Goal: Task Accomplishment & Management: Use online tool/utility

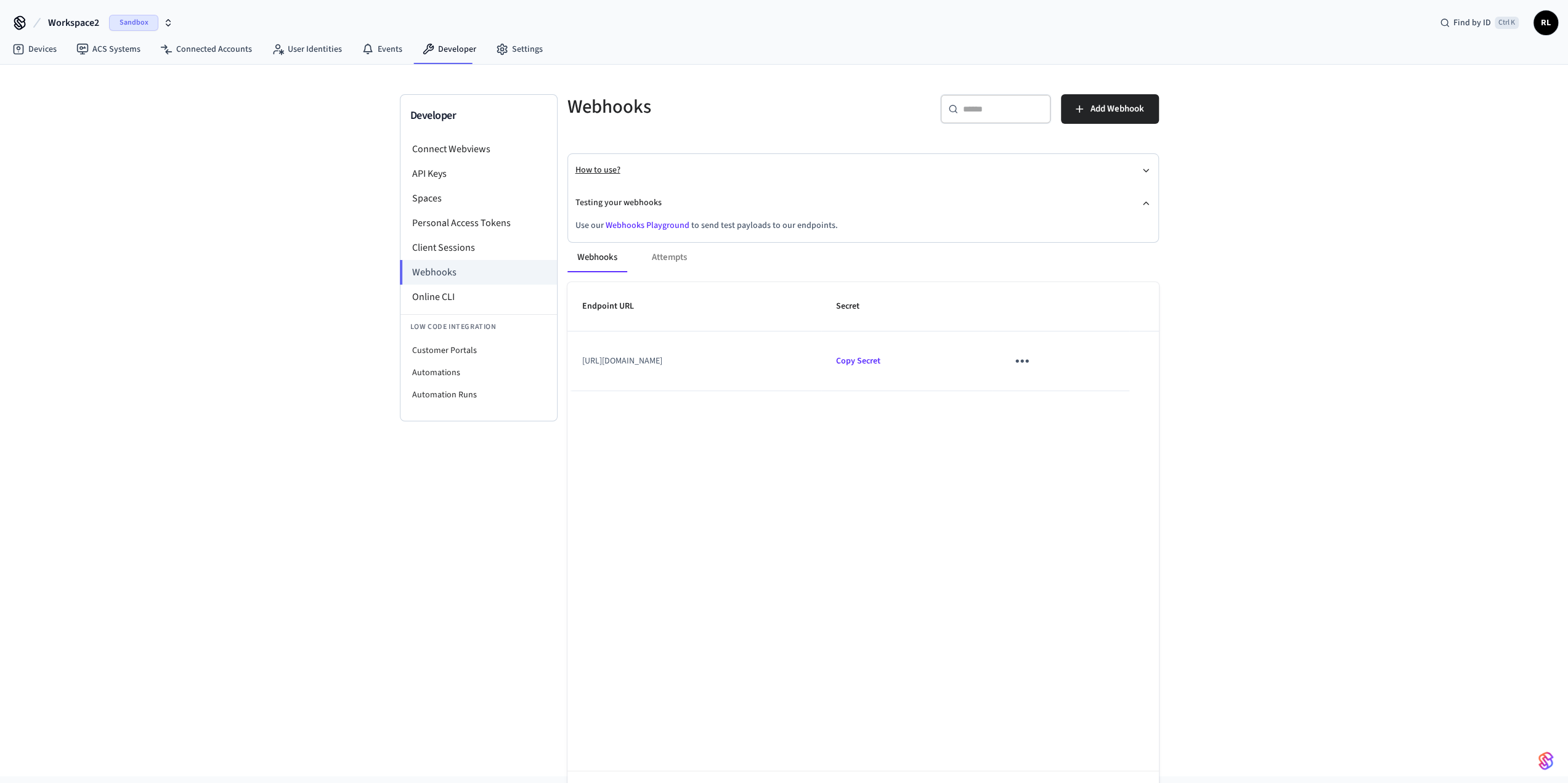
click at [1143, 166] on icon "button" at bounding box center [1146, 171] width 10 height 10
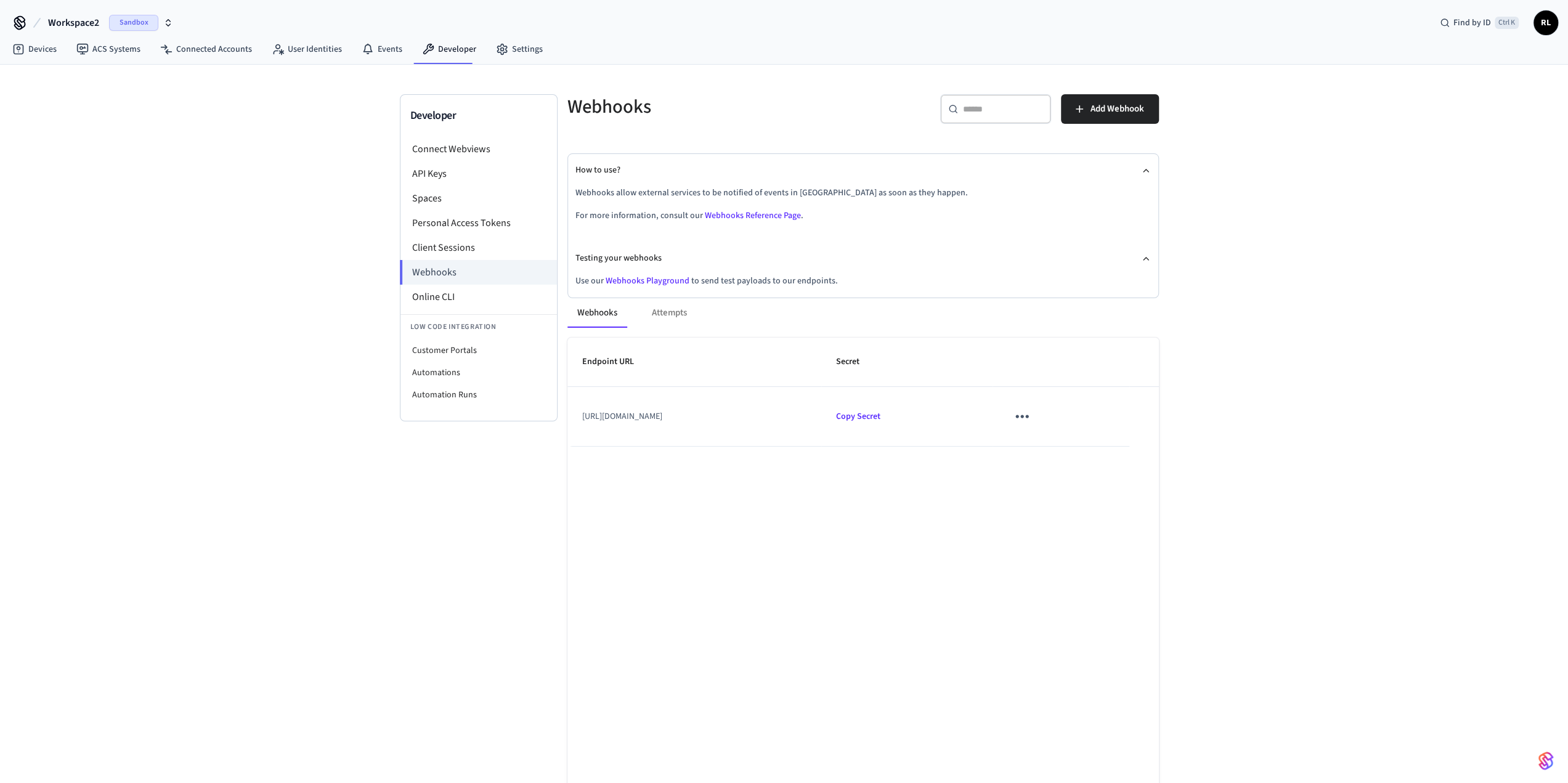
click at [680, 311] on div "Webhooks Attempts" at bounding box center [863, 313] width 591 height 29
click at [604, 313] on button "Webhooks" at bounding box center [597, 313] width 60 height 29
click at [664, 311] on div "Webhooks Attempts" at bounding box center [863, 313] width 591 height 29
click at [634, 279] on link "Webhooks Playground" at bounding box center [647, 281] width 83 height 13
click at [1031, 419] on icon "sticky table" at bounding box center [1021, 416] width 19 height 19
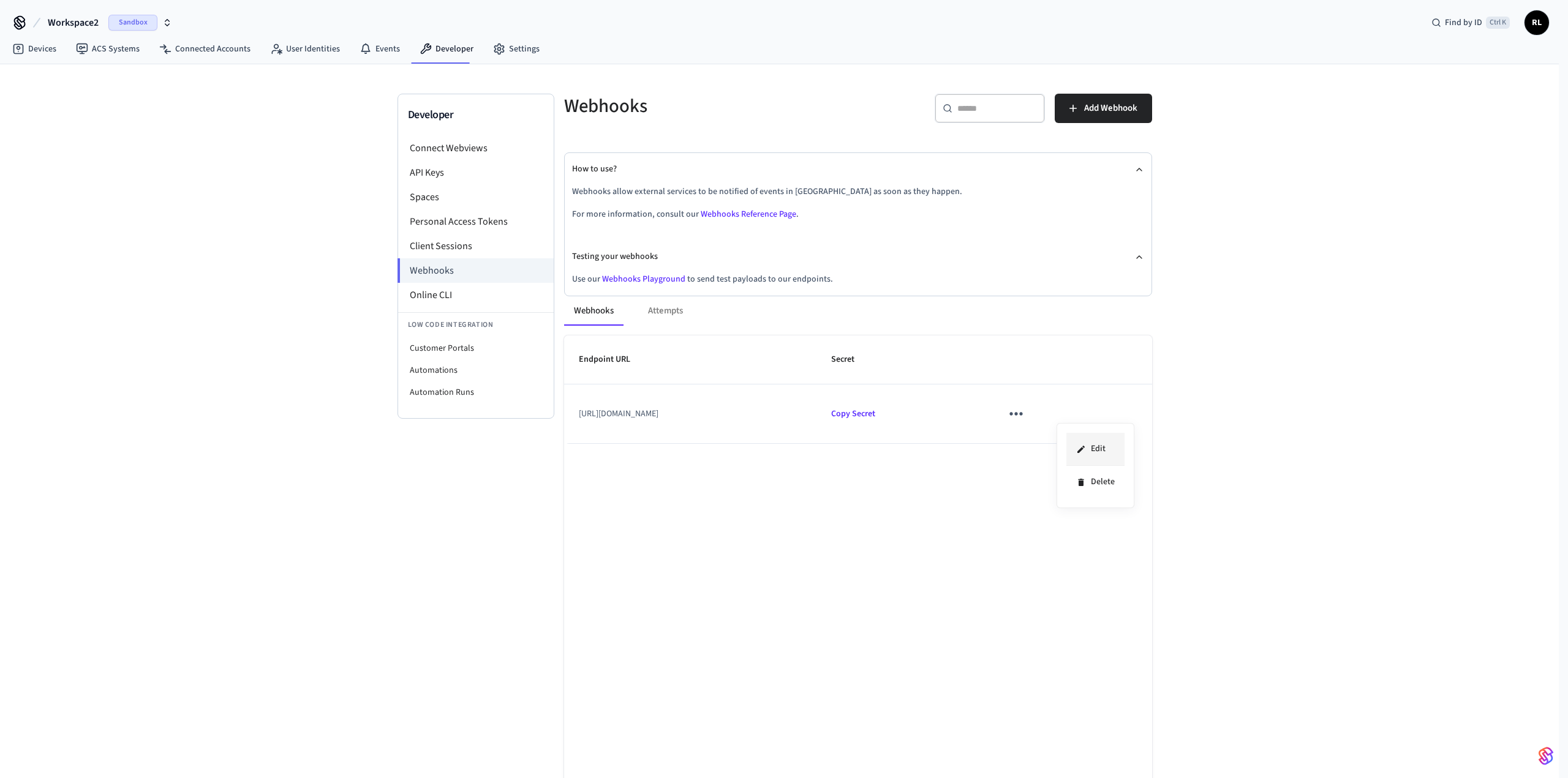
click at [1093, 444] on li "Edit" at bounding box center [1095, 450] width 59 height 33
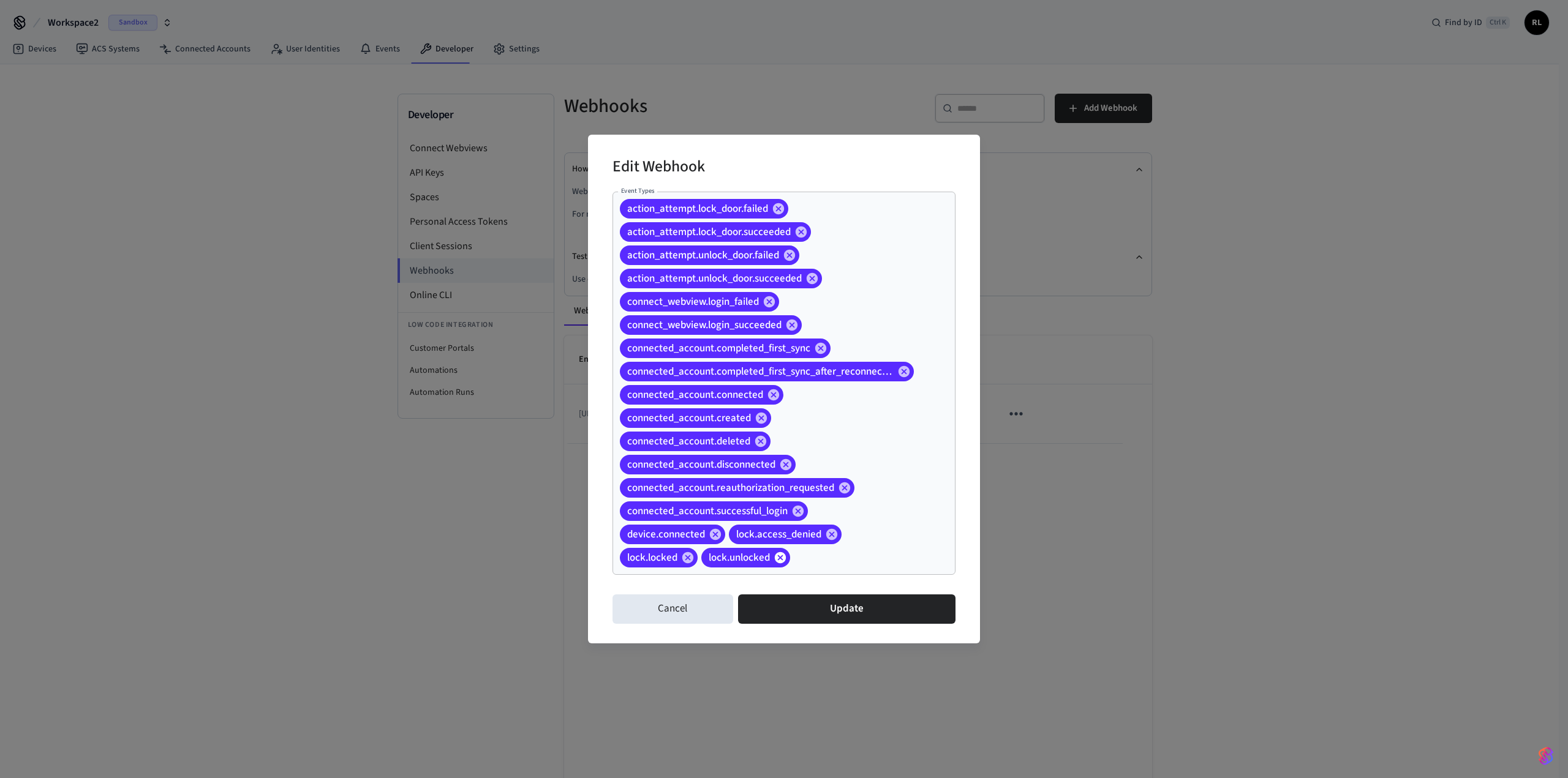
click at [783, 556] on icon at bounding box center [780, 558] width 14 height 14
click at [687, 556] on icon at bounding box center [688, 558] width 14 height 14
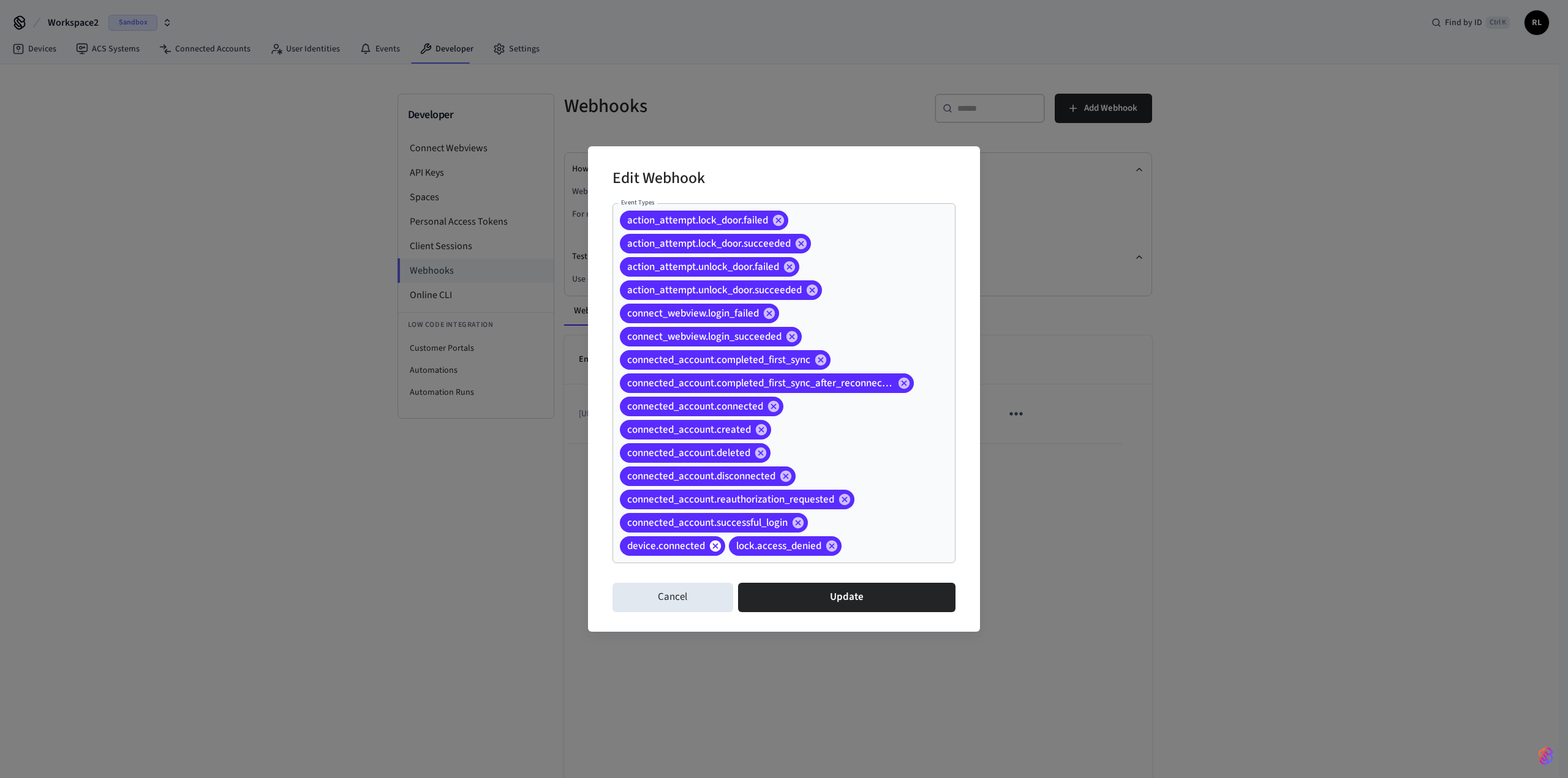
click at [717, 547] on icon at bounding box center [715, 546] width 11 height 11
click at [722, 545] on icon at bounding box center [722, 547] width 14 height 14
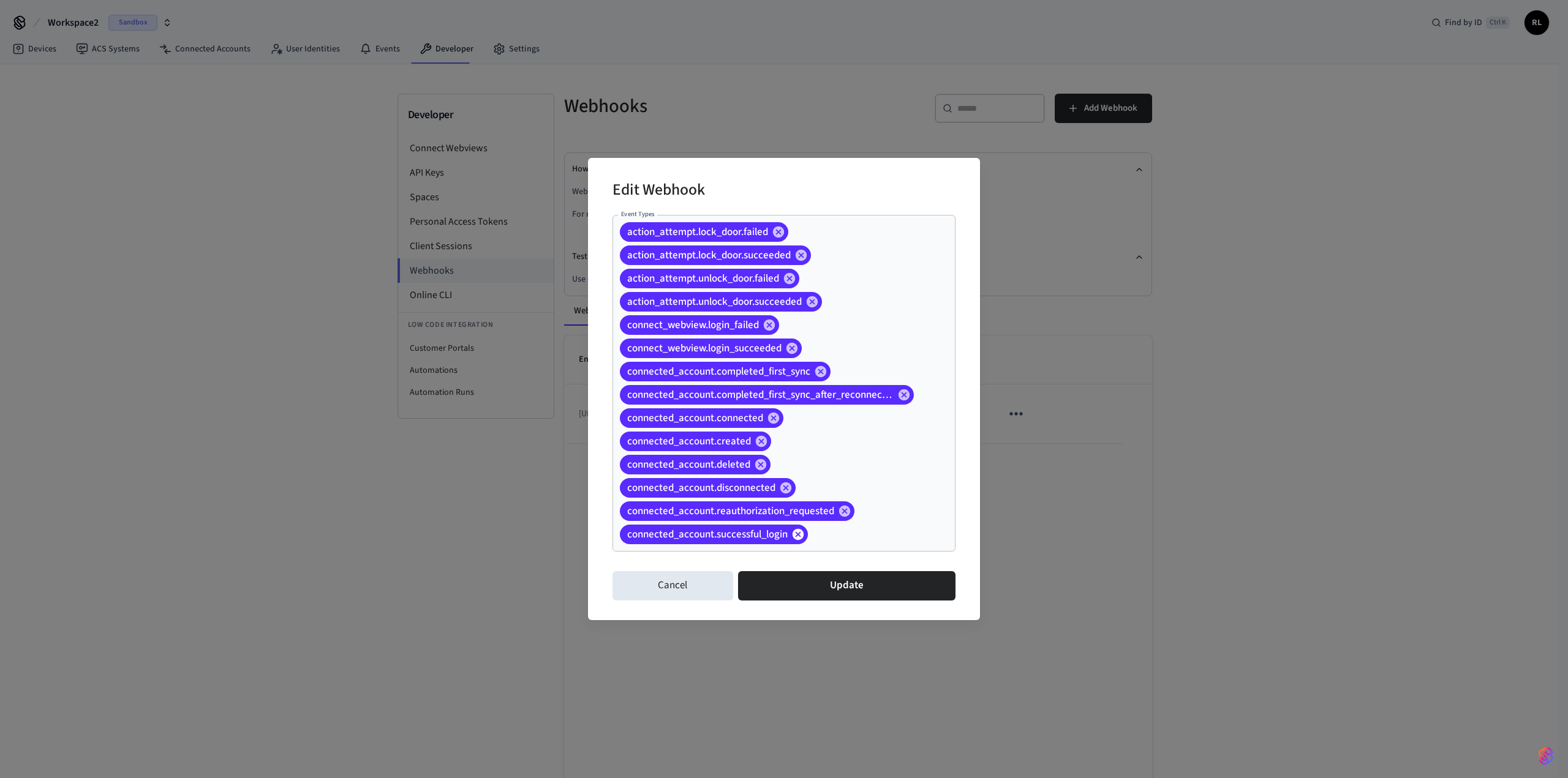
click at [797, 533] on icon at bounding box center [799, 535] width 14 height 14
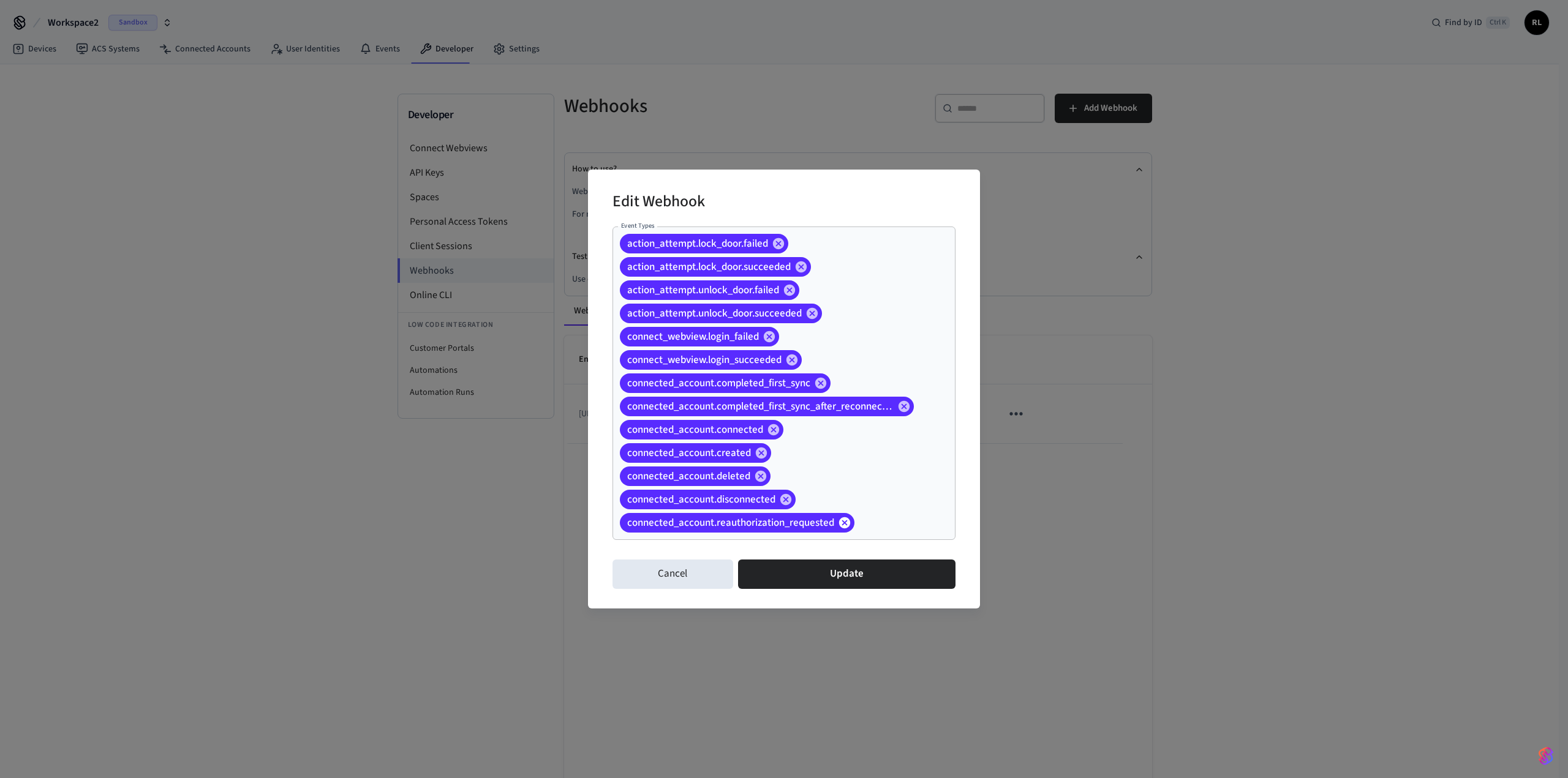
click at [844, 518] on icon at bounding box center [844, 522] width 11 height 11
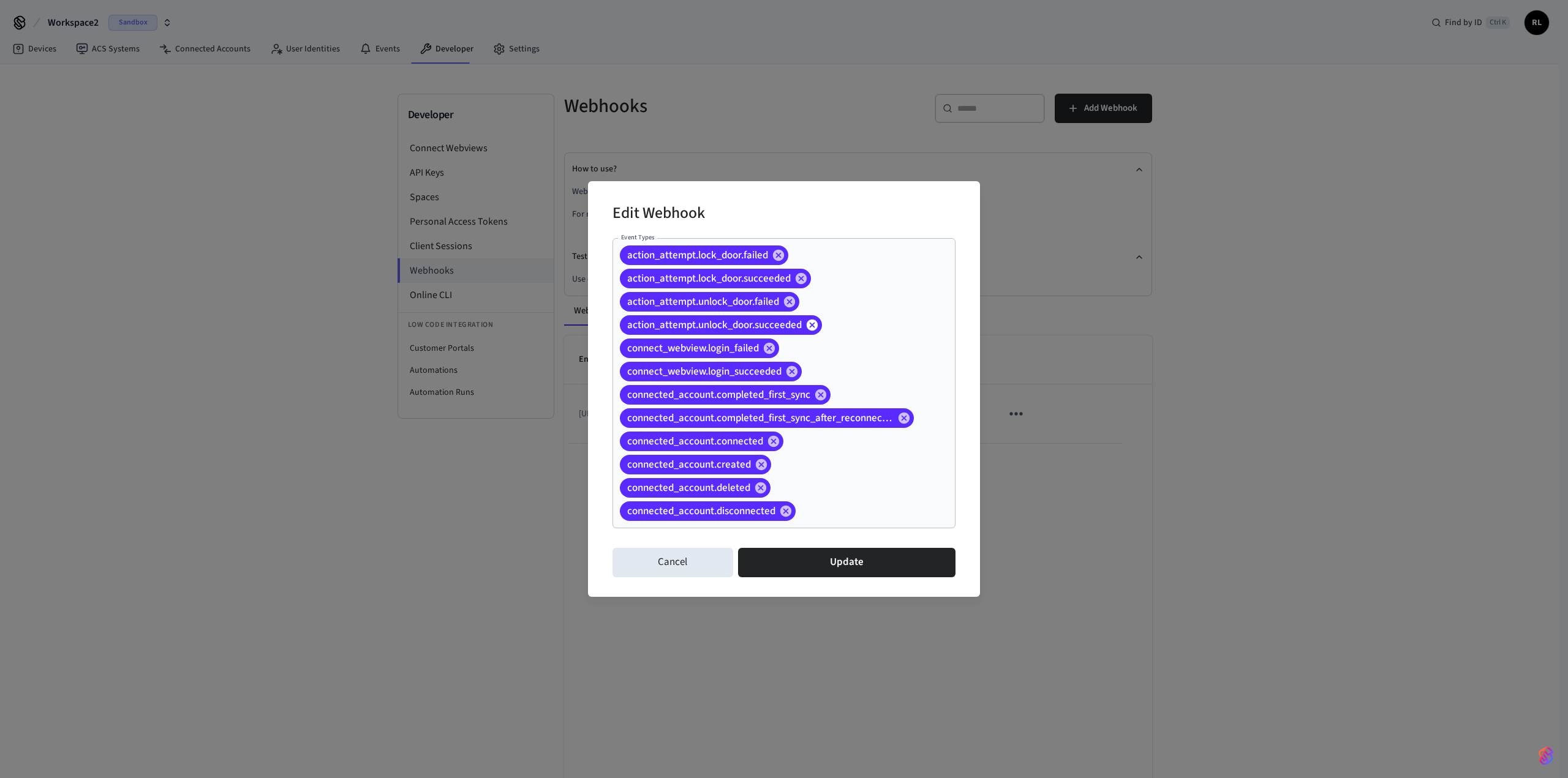
click at [817, 323] on icon at bounding box center [811, 324] width 11 height 11
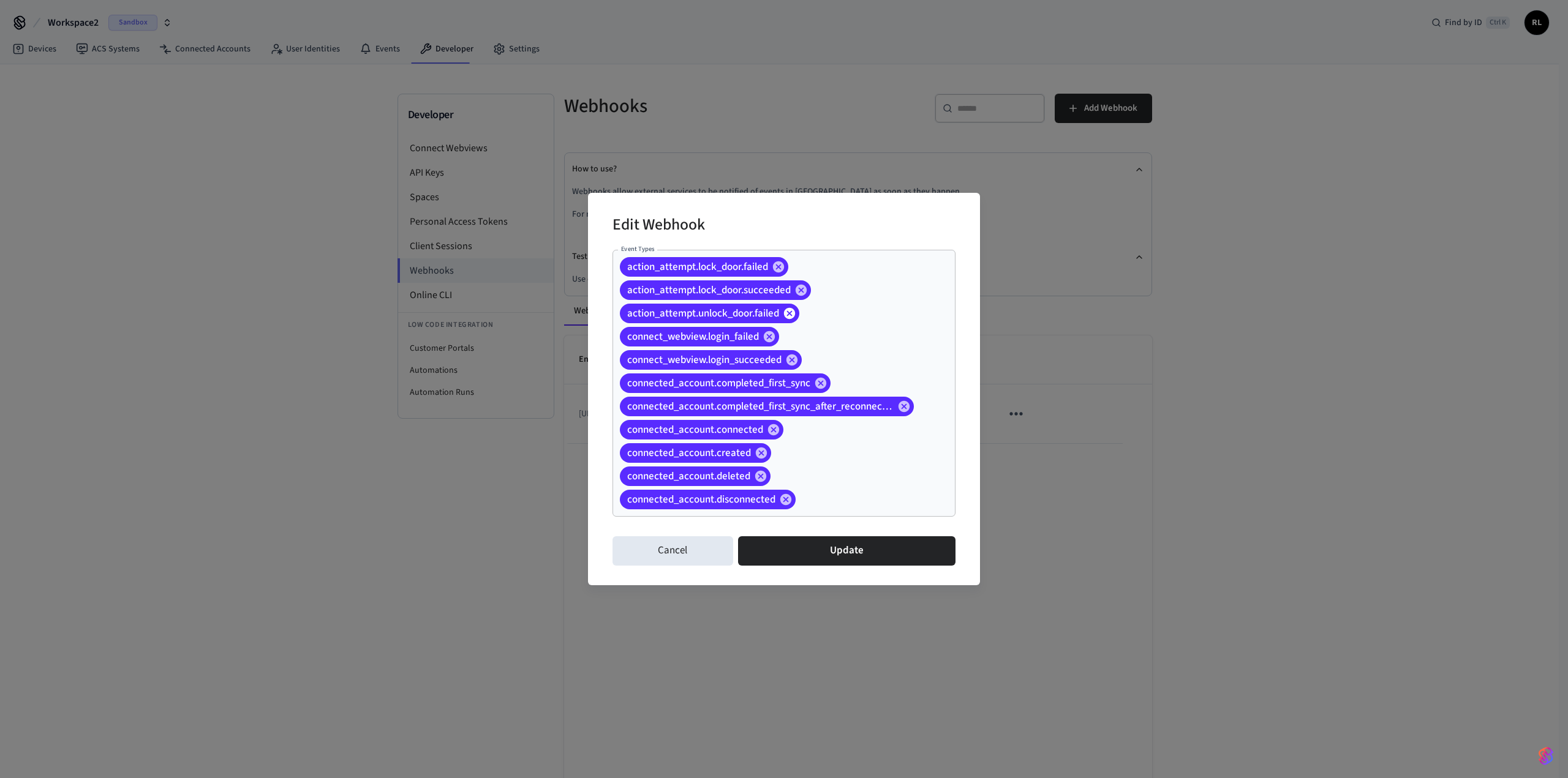
click at [790, 316] on icon at bounding box center [789, 313] width 11 height 11
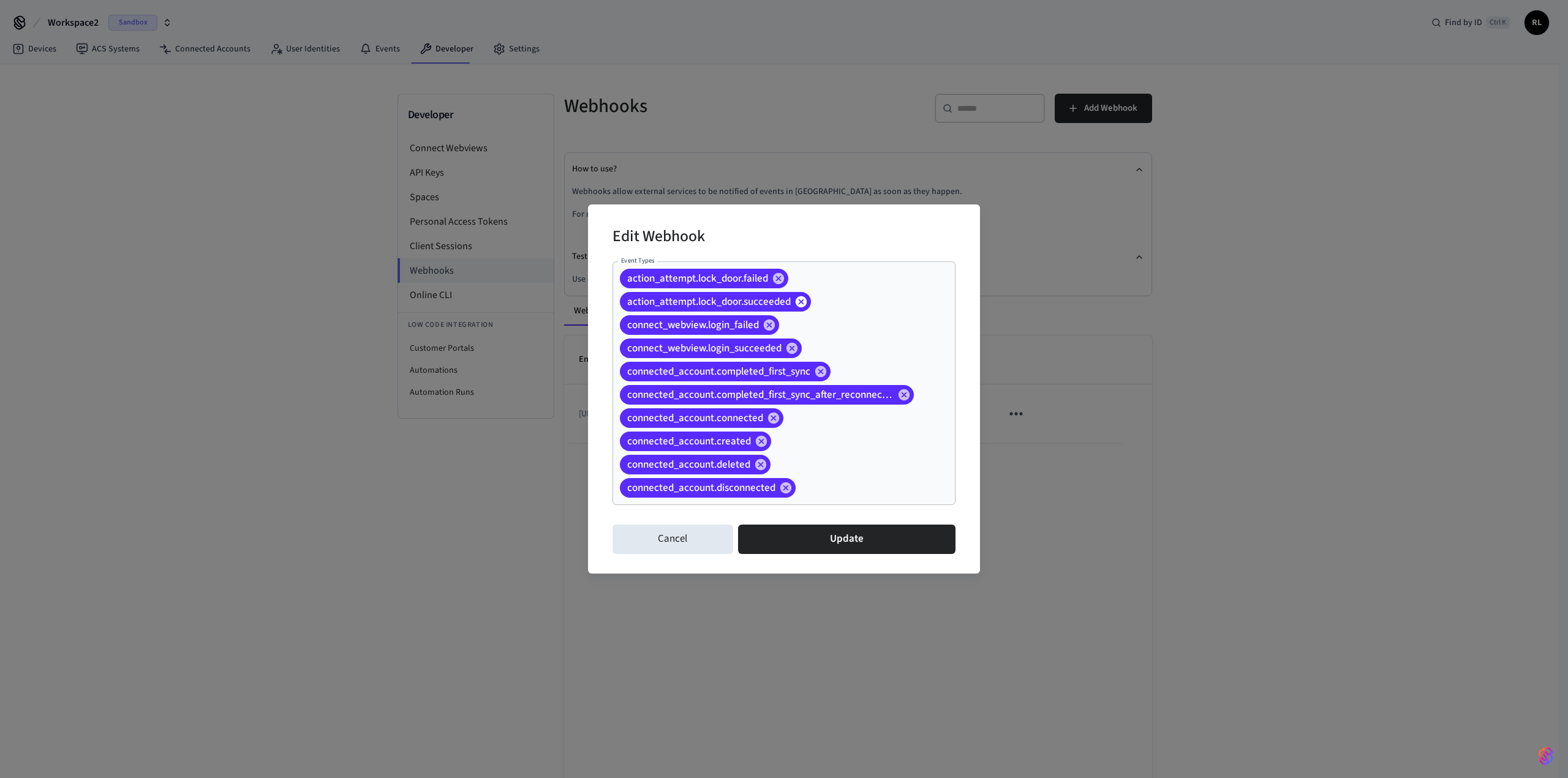
click at [801, 299] on icon at bounding box center [801, 302] width 11 height 11
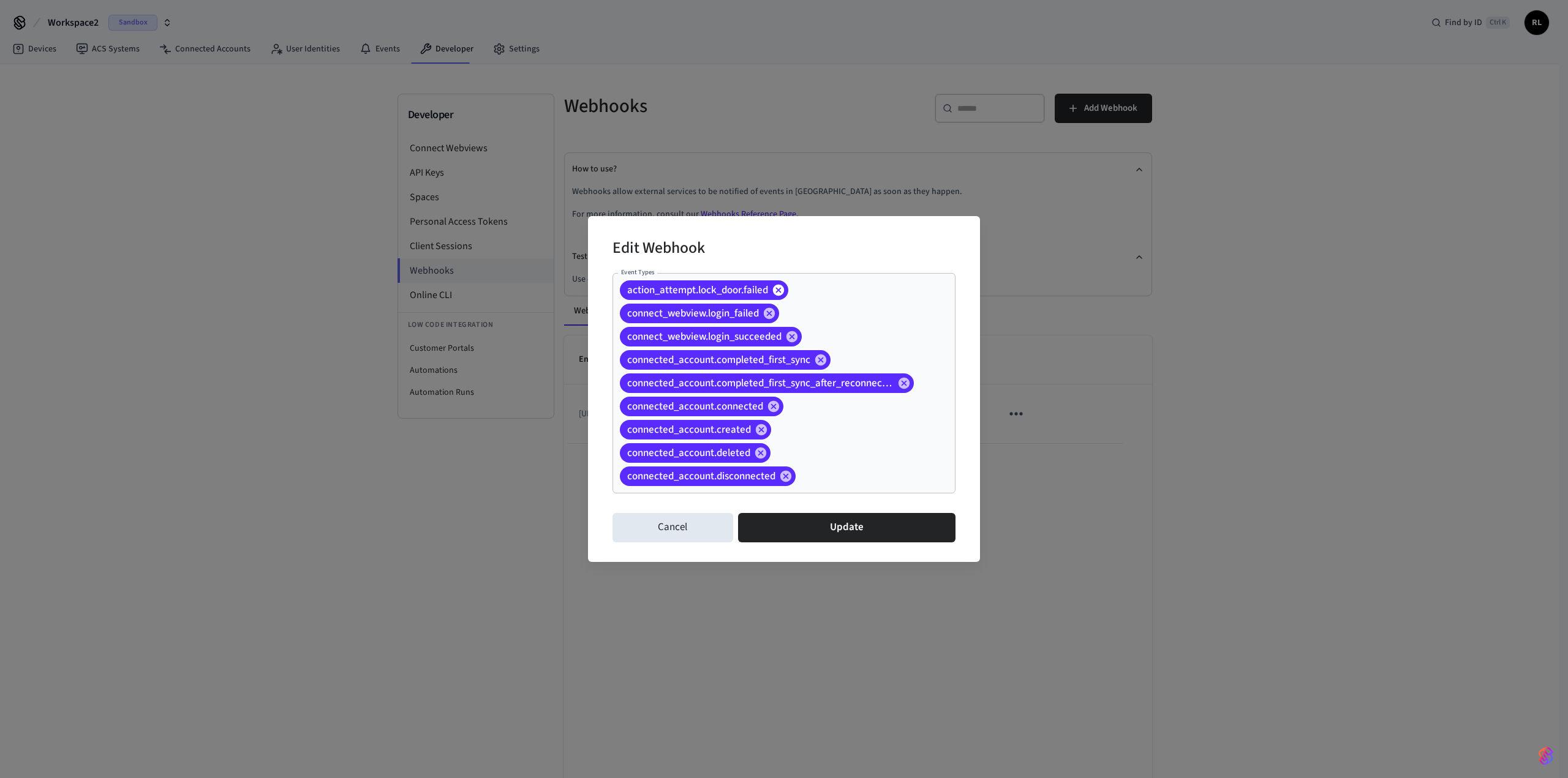
click at [779, 292] on icon at bounding box center [778, 290] width 11 height 11
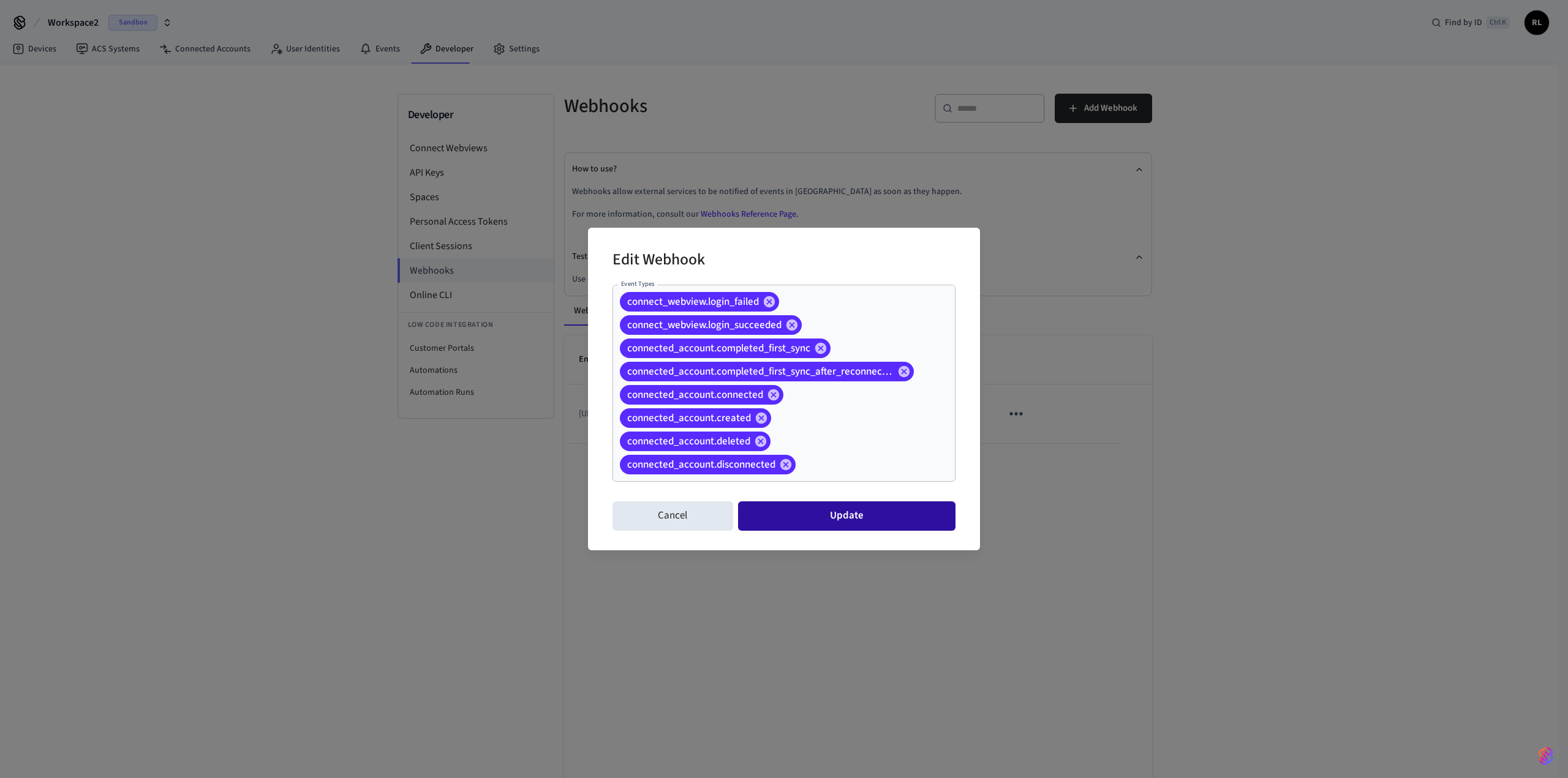
click at [813, 514] on button "Update" at bounding box center [846, 516] width 218 height 29
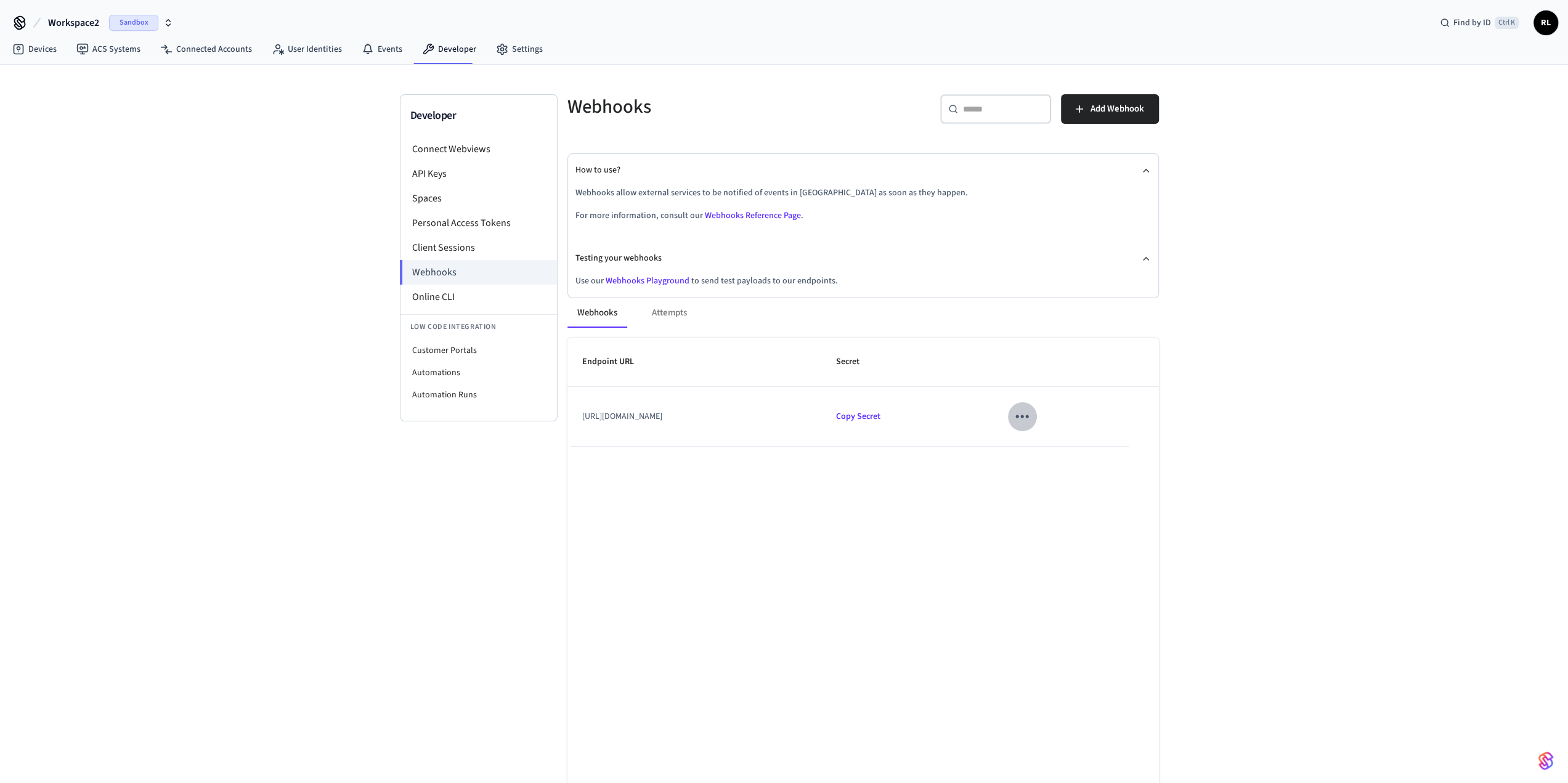
click at [1031, 416] on icon "sticky table" at bounding box center [1021, 416] width 19 height 19
click at [984, 517] on div at bounding box center [788, 391] width 1577 height 783
click at [664, 280] on link "Webhooks Playground" at bounding box center [647, 281] width 83 height 13
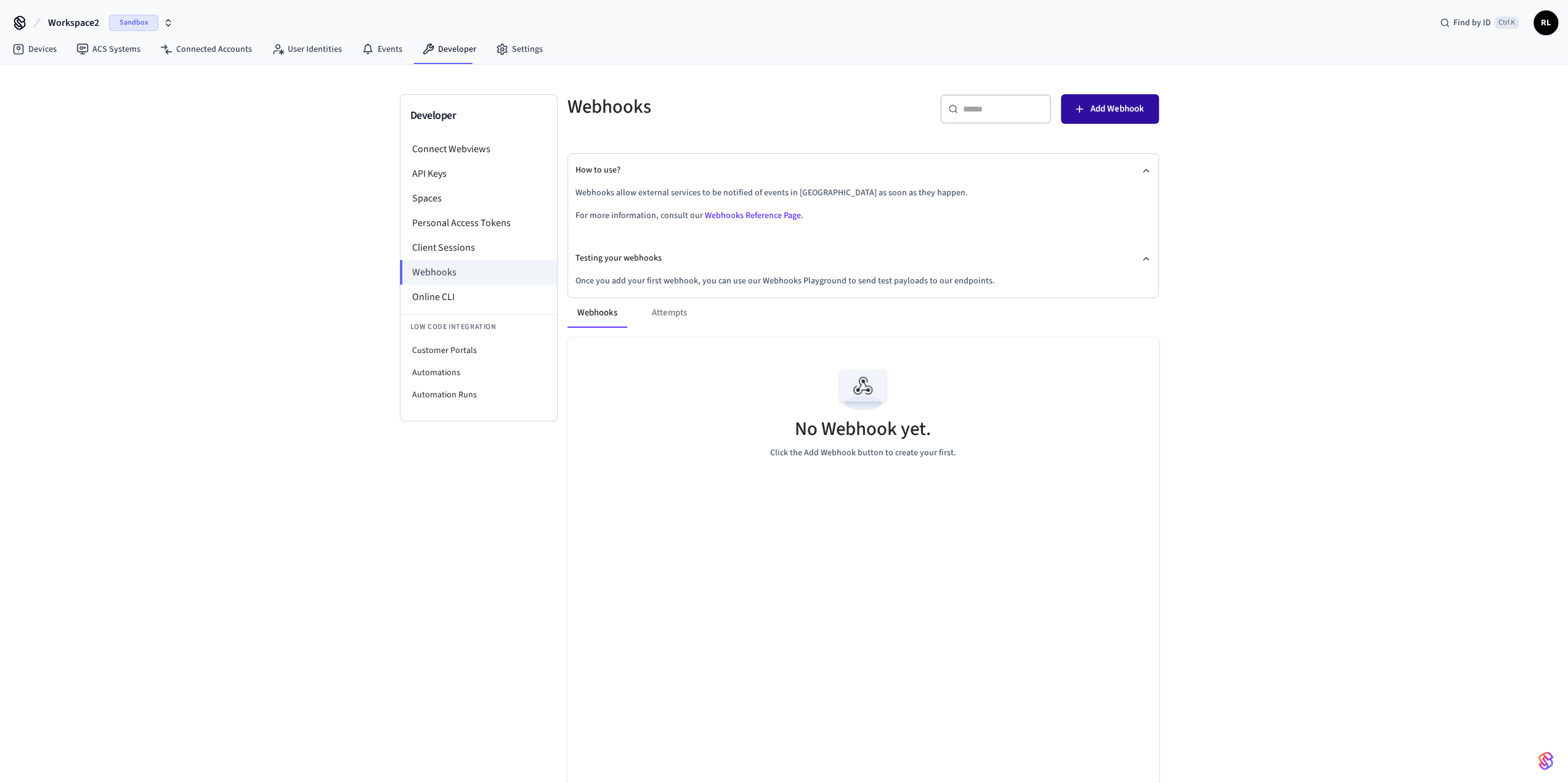
click at [1107, 112] on span "Add Webhook" at bounding box center [1116, 109] width 54 height 16
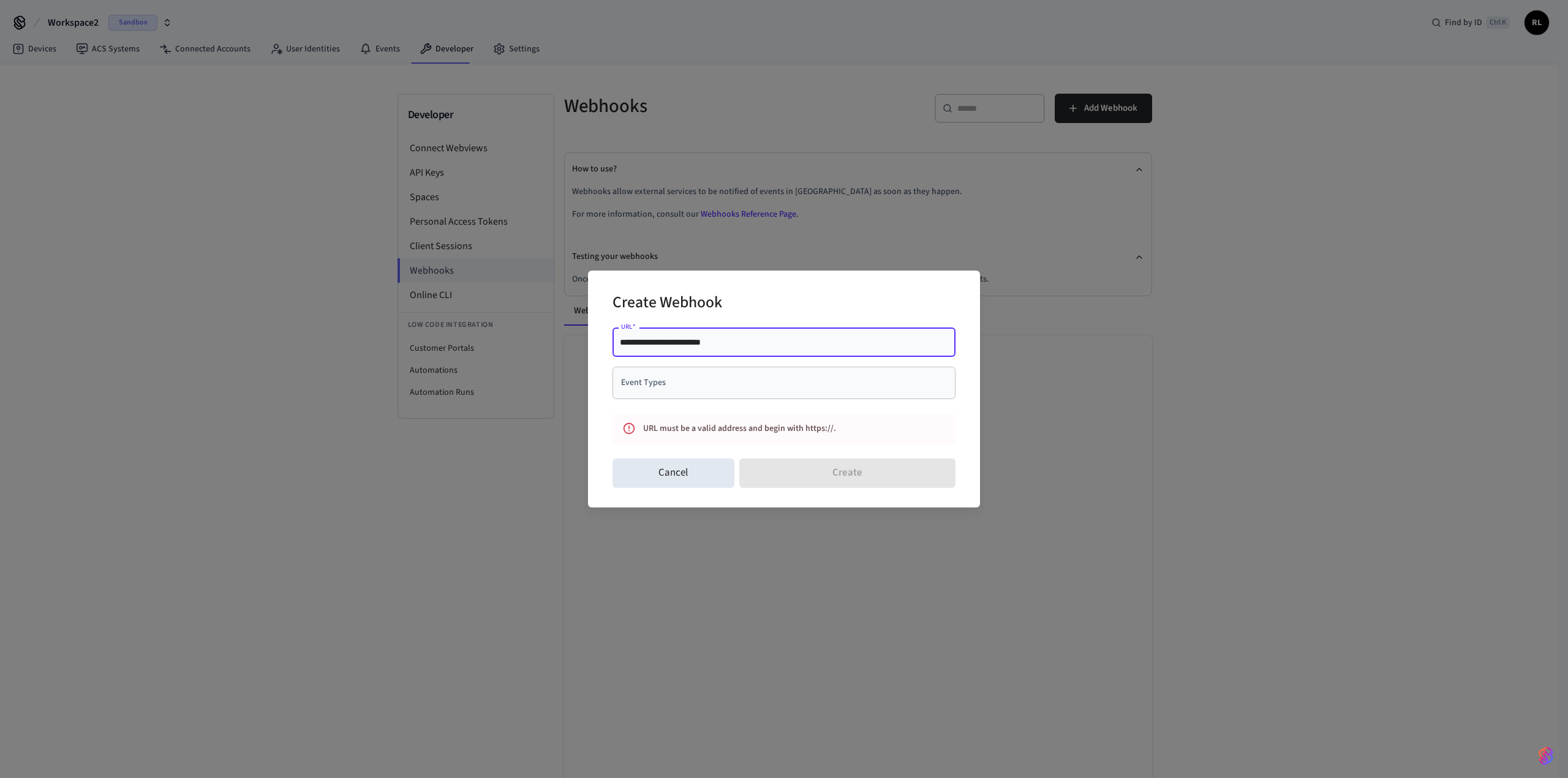
drag, startPoint x: 738, startPoint y: 341, endPoint x: 648, endPoint y: 343, distance: 90.0
click at [648, 343] on input "**********" at bounding box center [784, 342] width 328 height 13
paste input "**********"
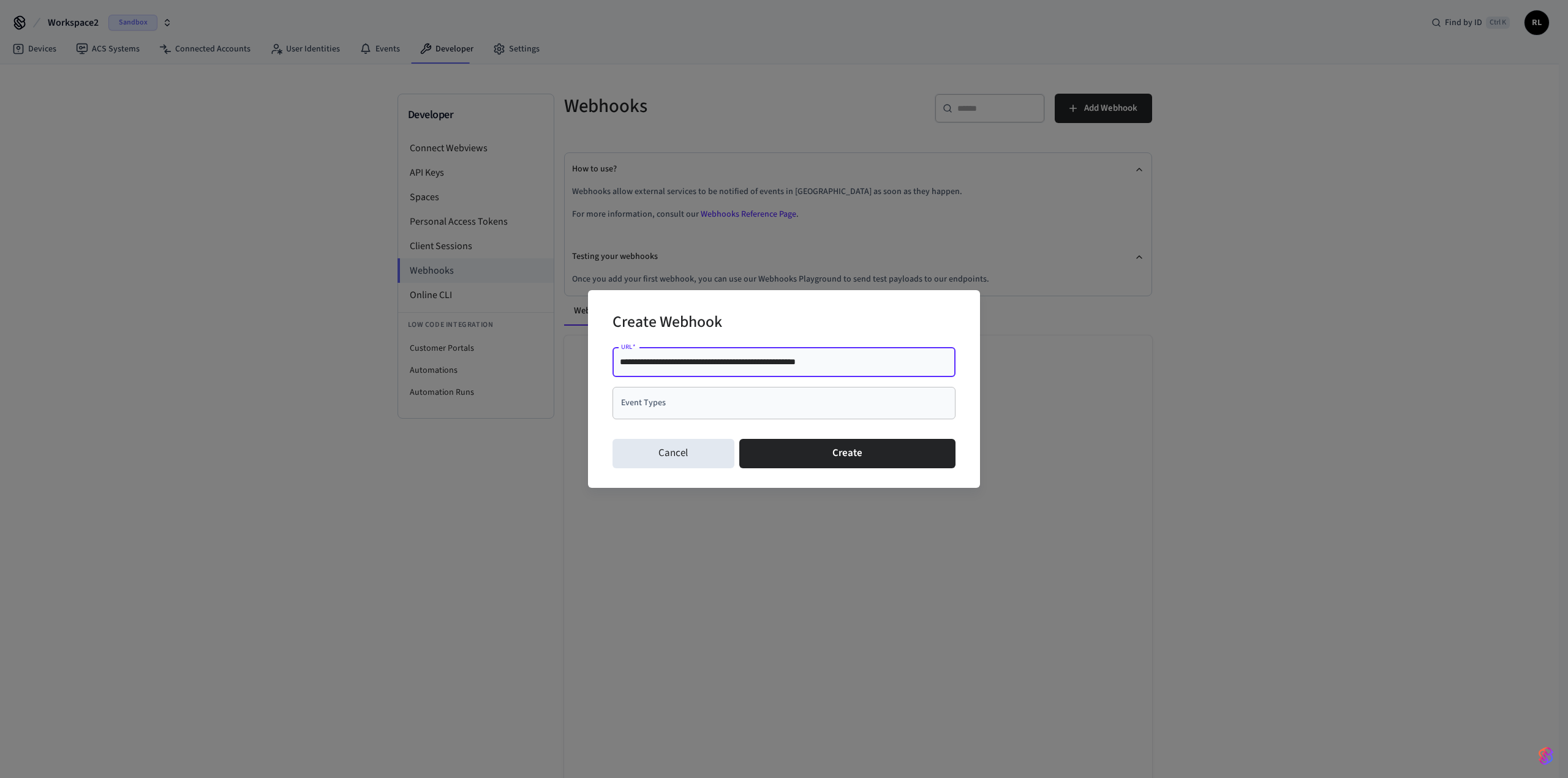
type input "**********"
click at [680, 400] on input "Event Types" at bounding box center [774, 403] width 313 height 21
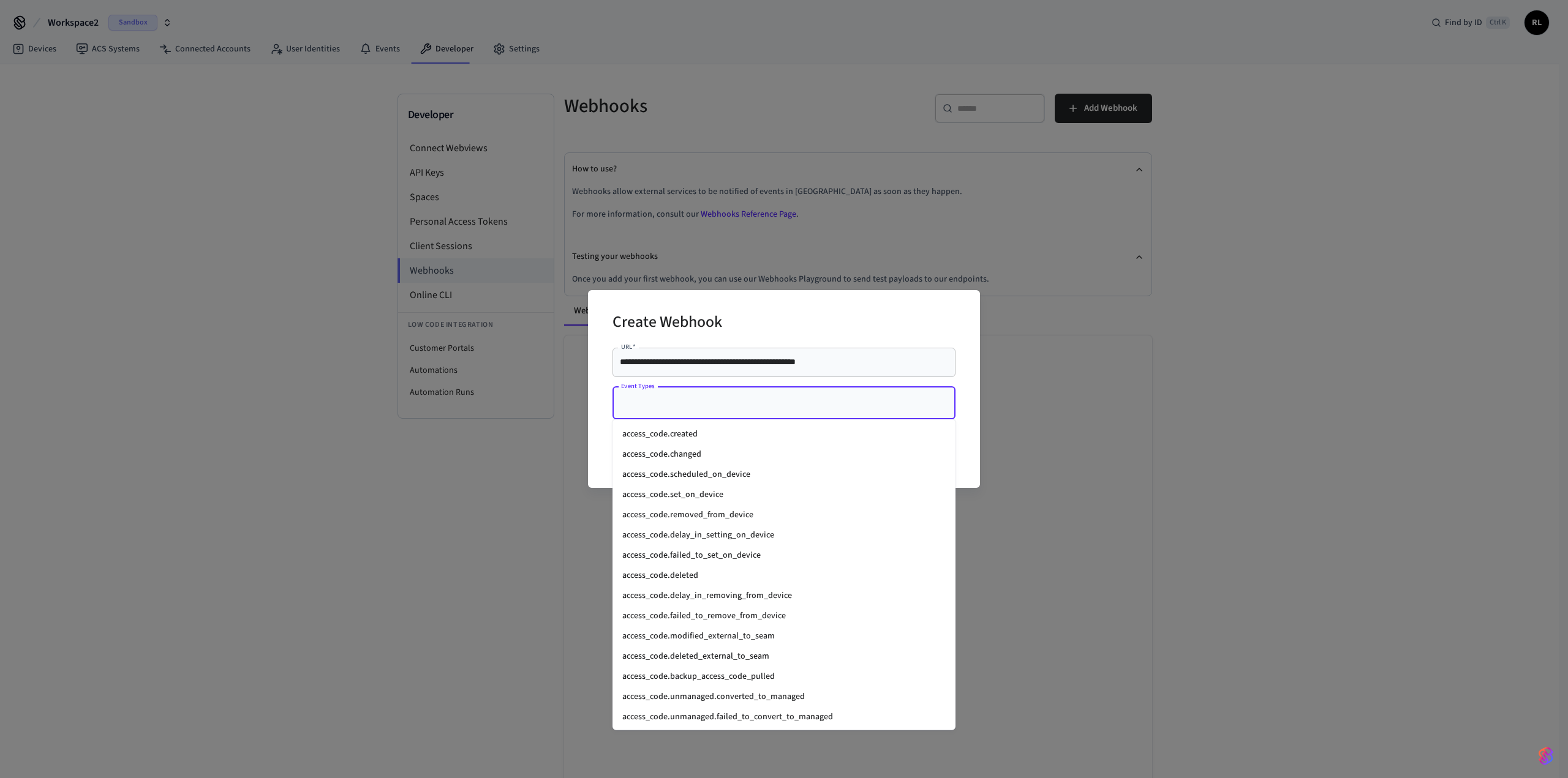
click at [716, 436] on li "access_code.created" at bounding box center [783, 434] width 343 height 20
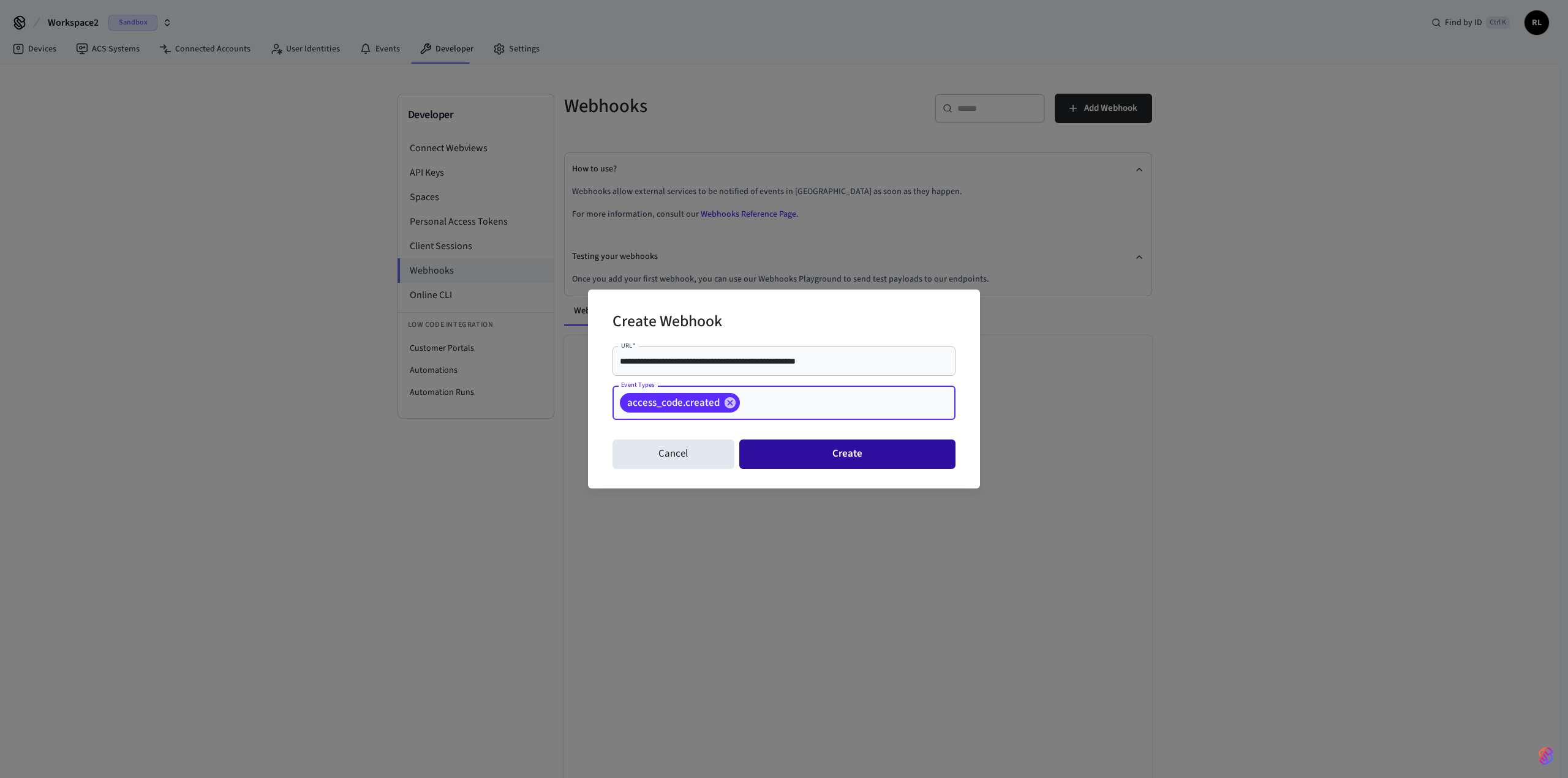
click at [881, 449] on button "Create" at bounding box center [846, 454] width 216 height 29
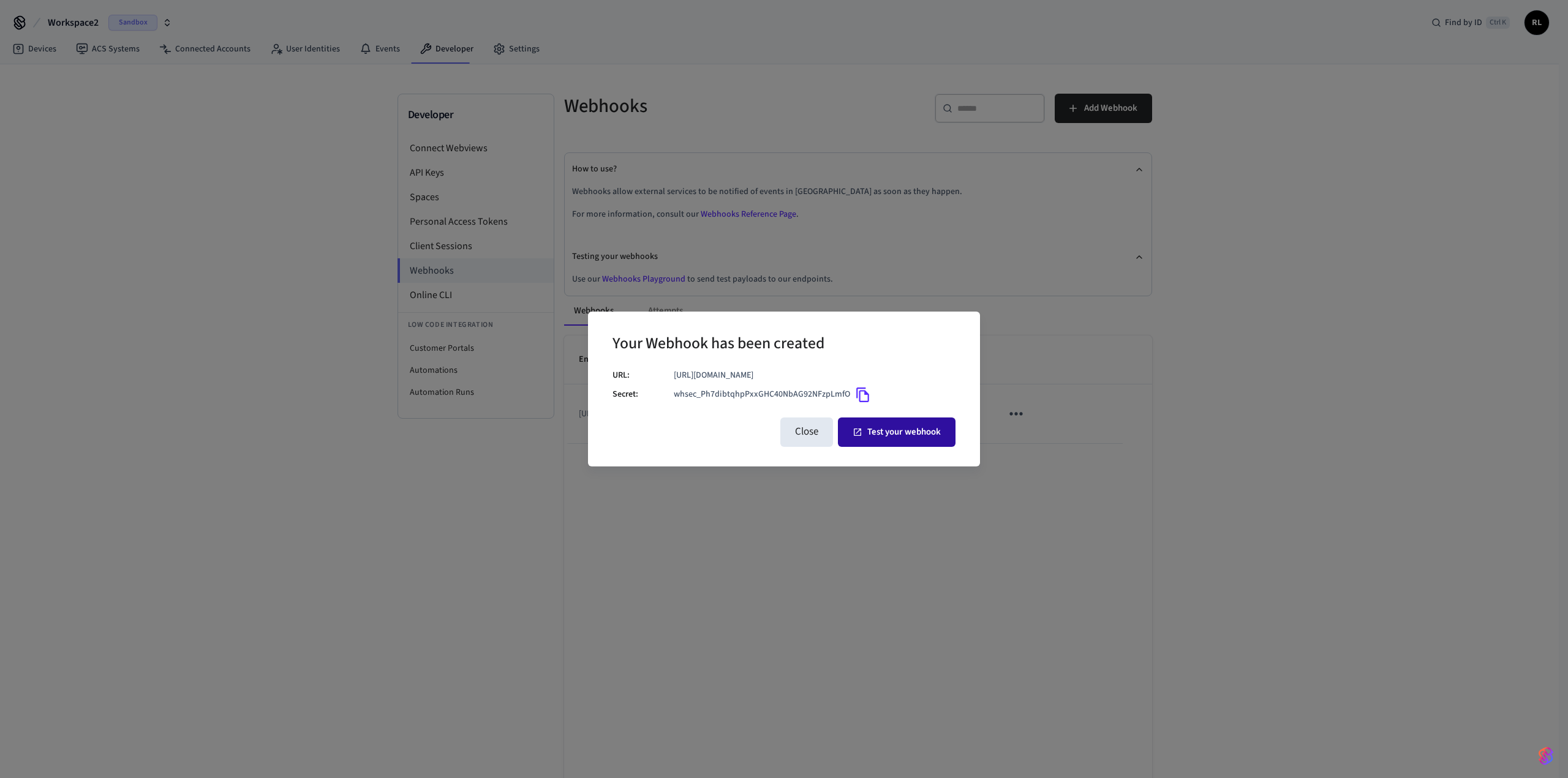
click at [869, 430] on button "Test your webhook" at bounding box center [896, 432] width 117 height 29
click at [809, 430] on button "Close" at bounding box center [806, 432] width 53 height 29
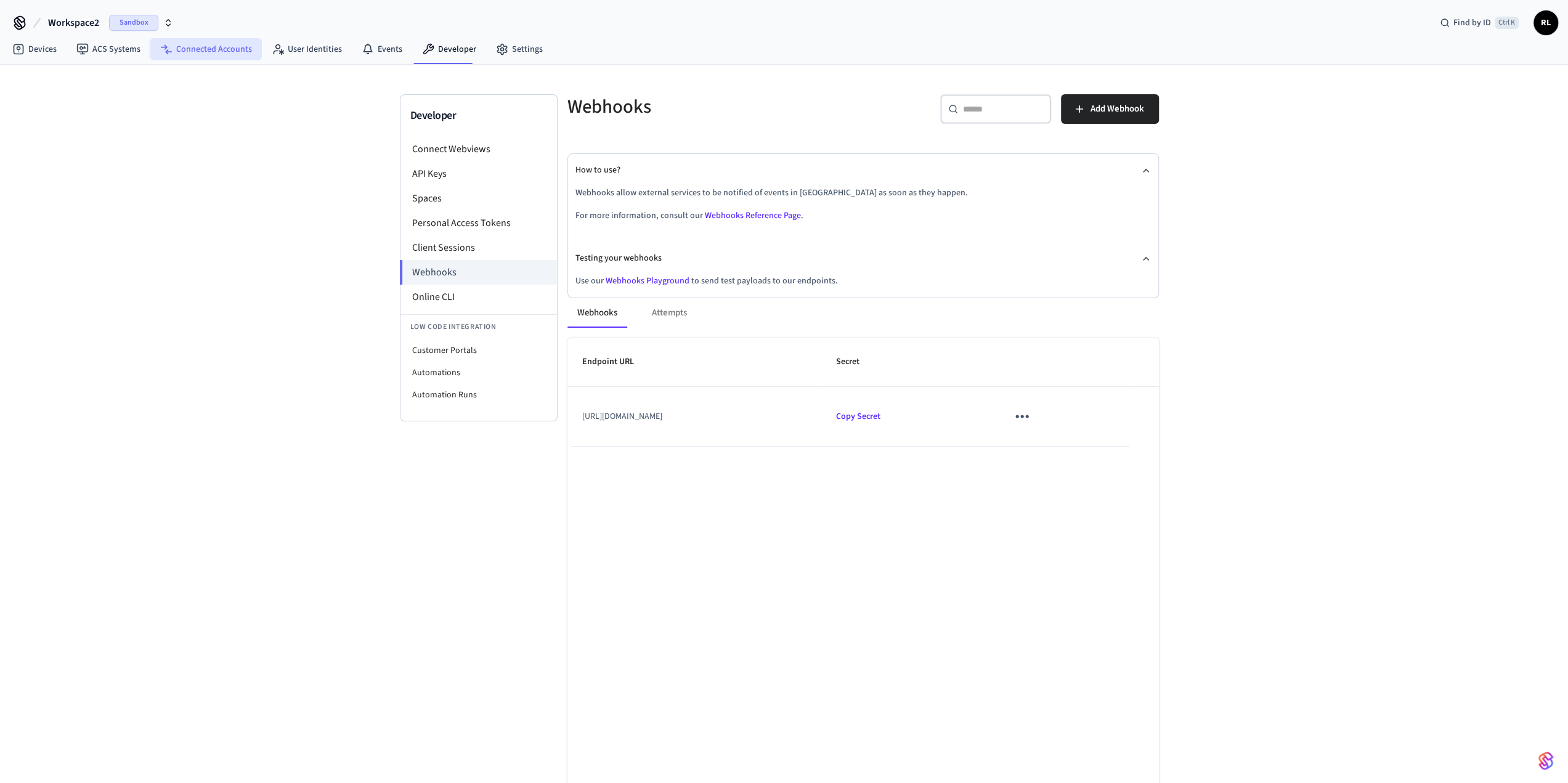
click at [212, 45] on link "Connected Accounts" at bounding box center [206, 49] width 112 height 23
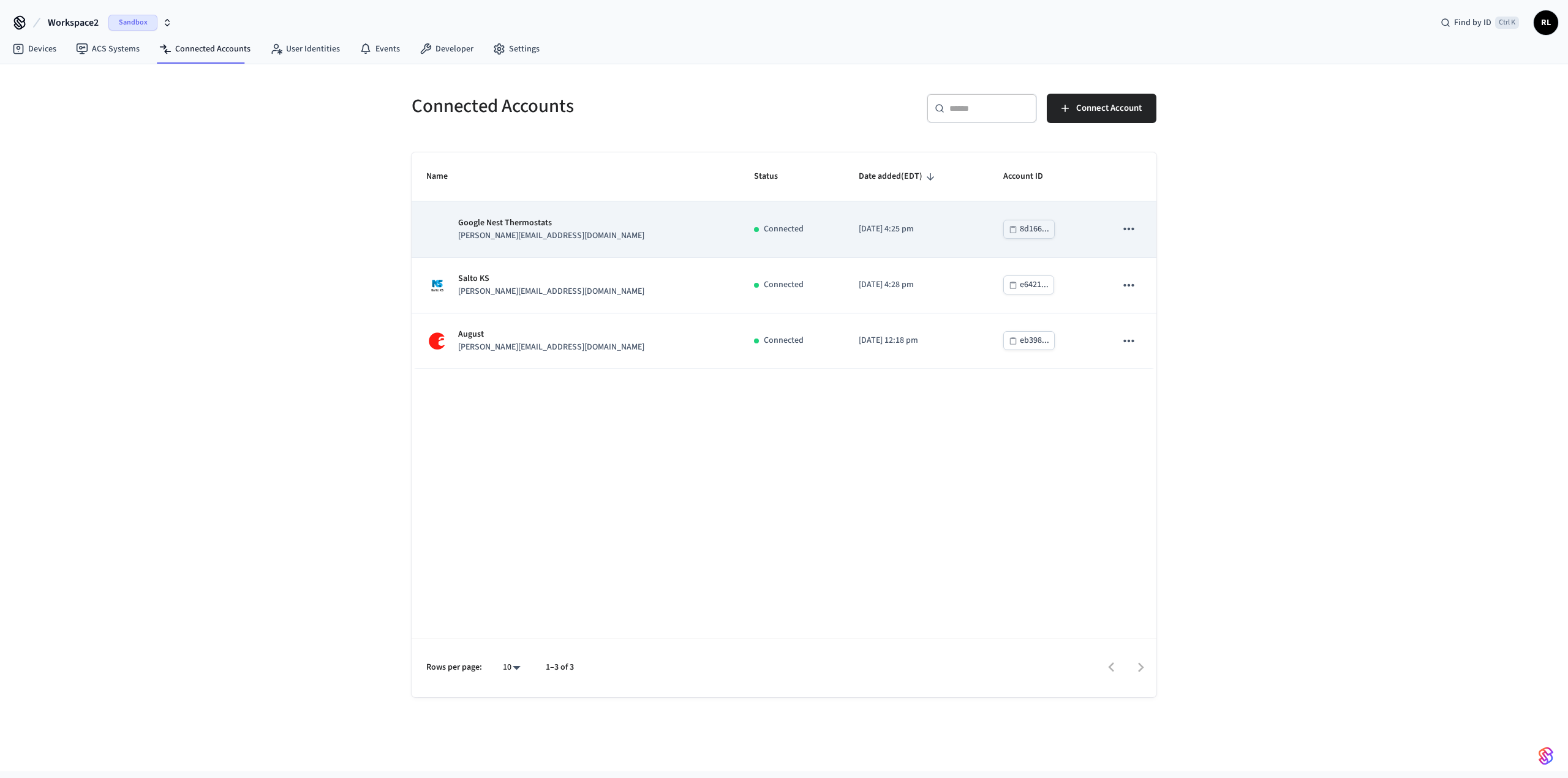
click at [1133, 229] on icon "sticky table" at bounding box center [1129, 228] width 11 height 3
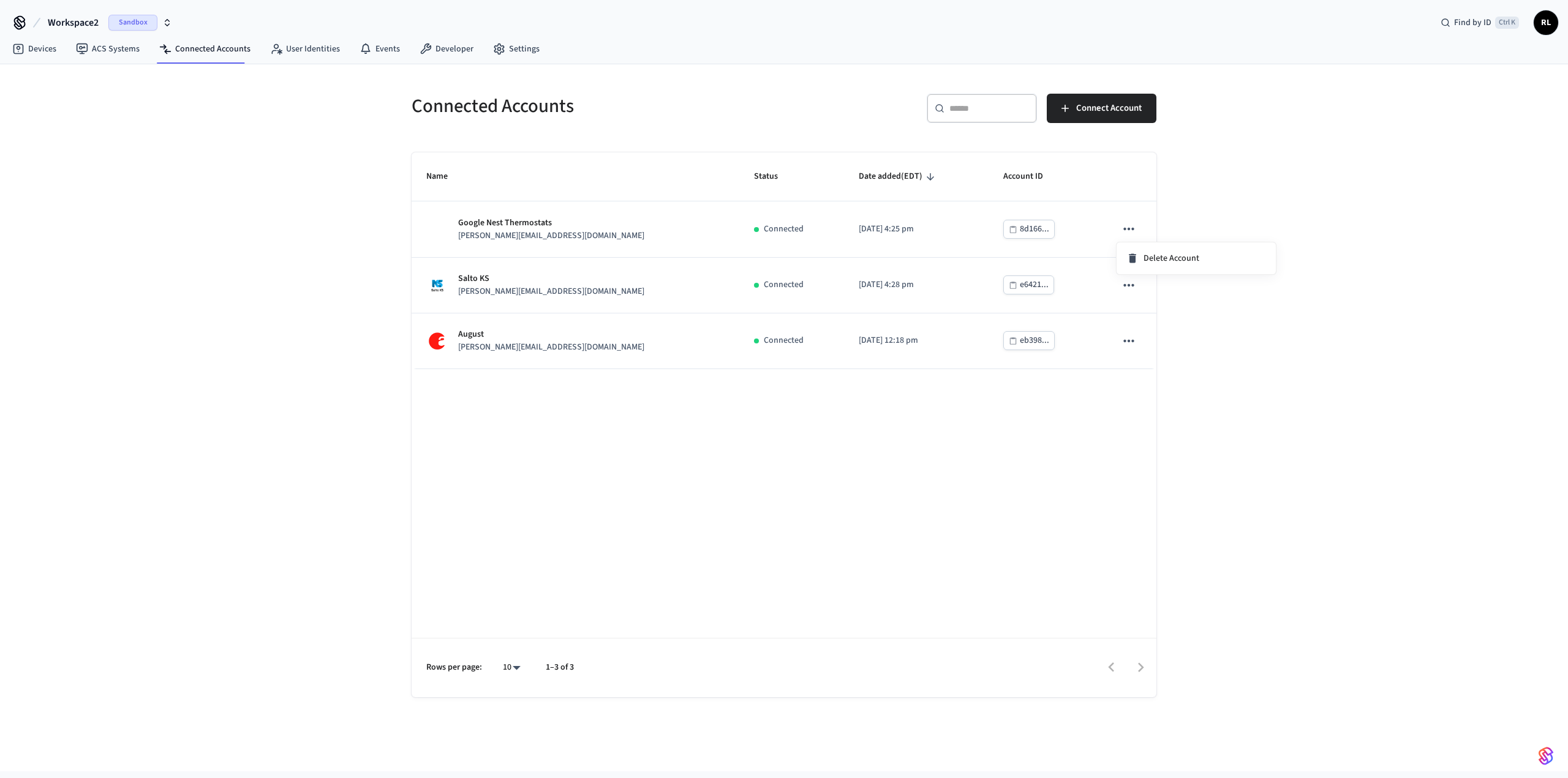
click at [1005, 454] on div at bounding box center [784, 389] width 1568 height 778
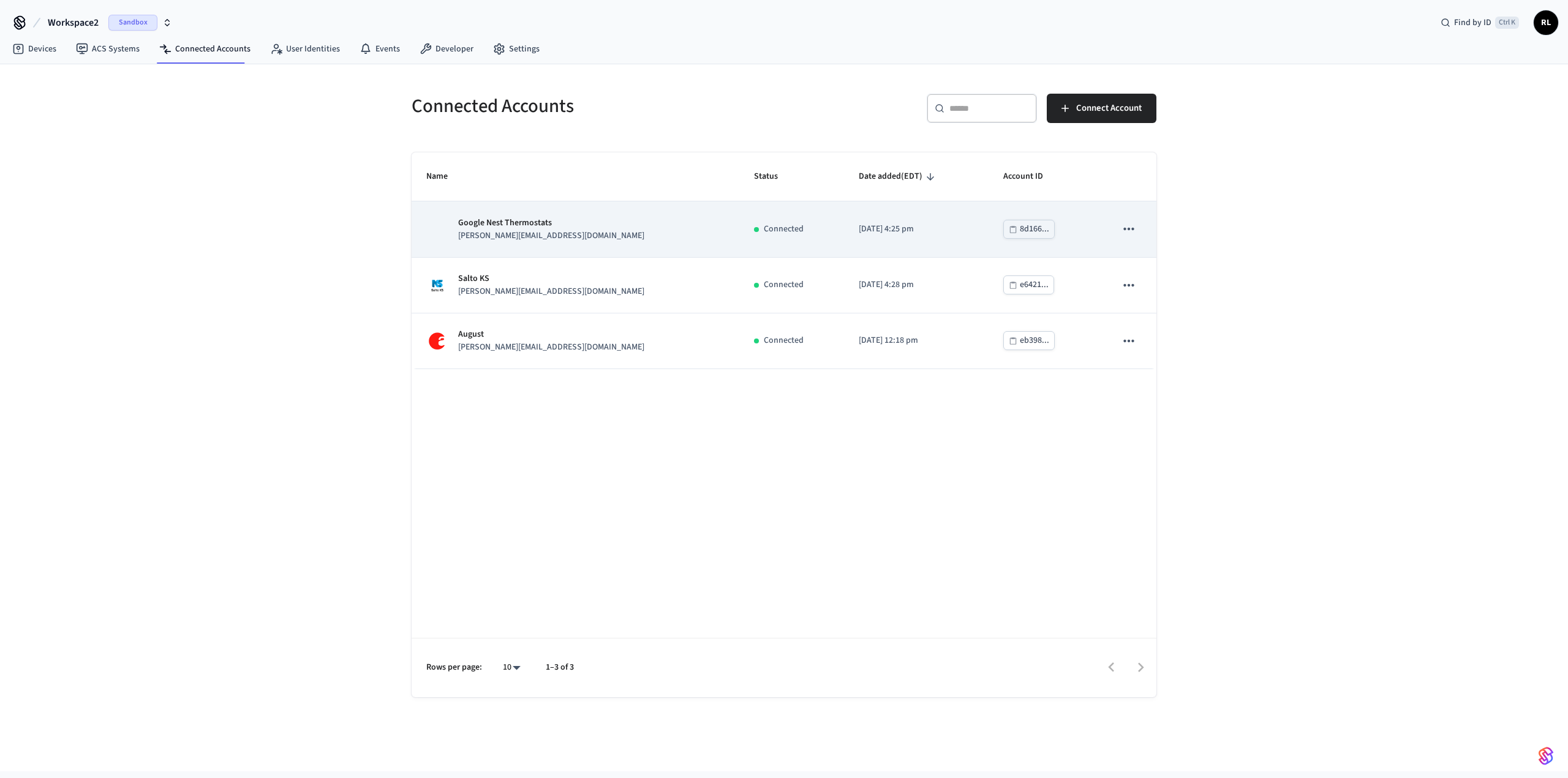
click at [916, 230] on p "[DATE] 4:25 pm" at bounding box center [917, 228] width 115 height 13
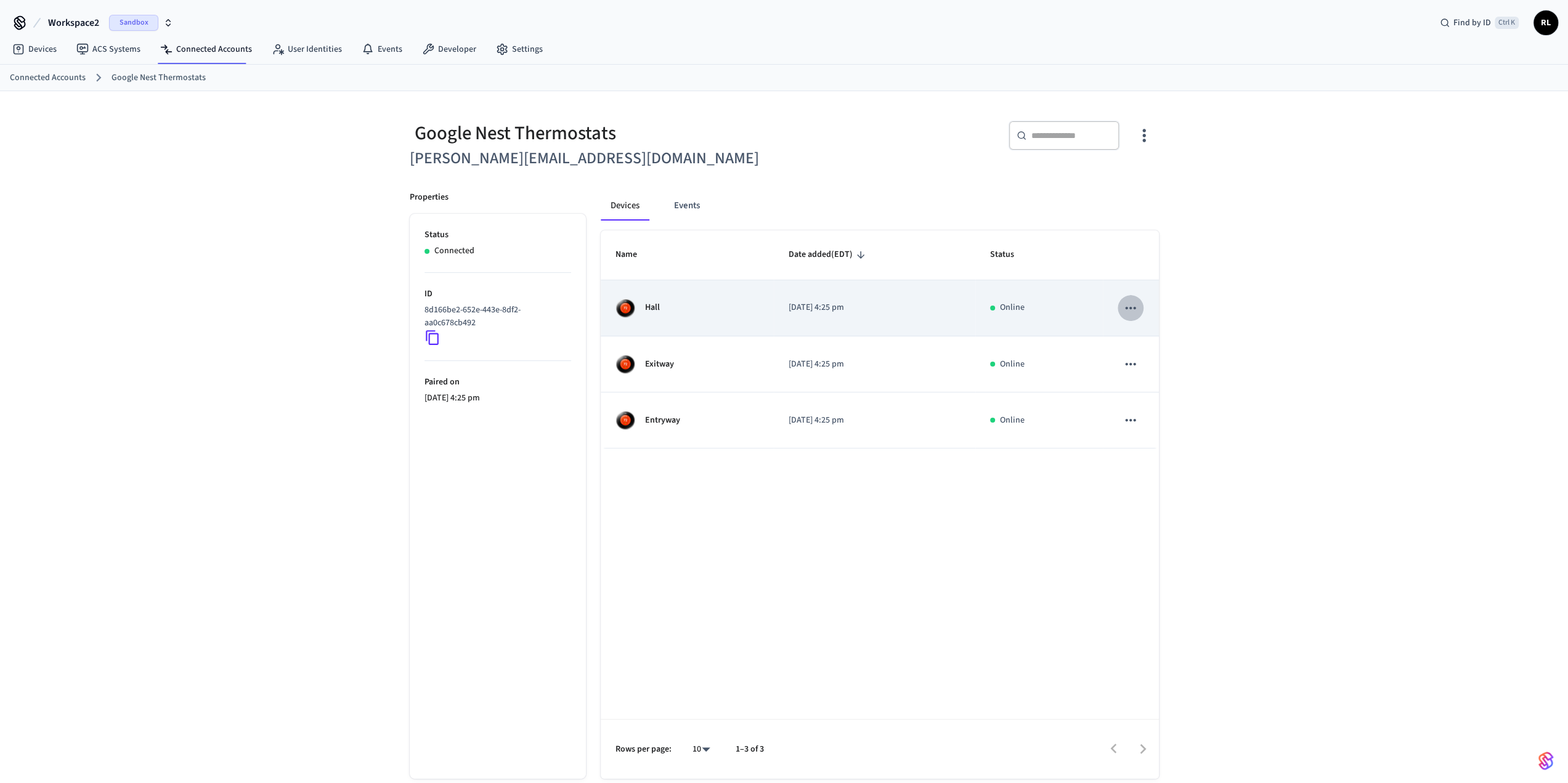
click at [1125, 302] on icon "sticky table" at bounding box center [1130, 308] width 16 height 16
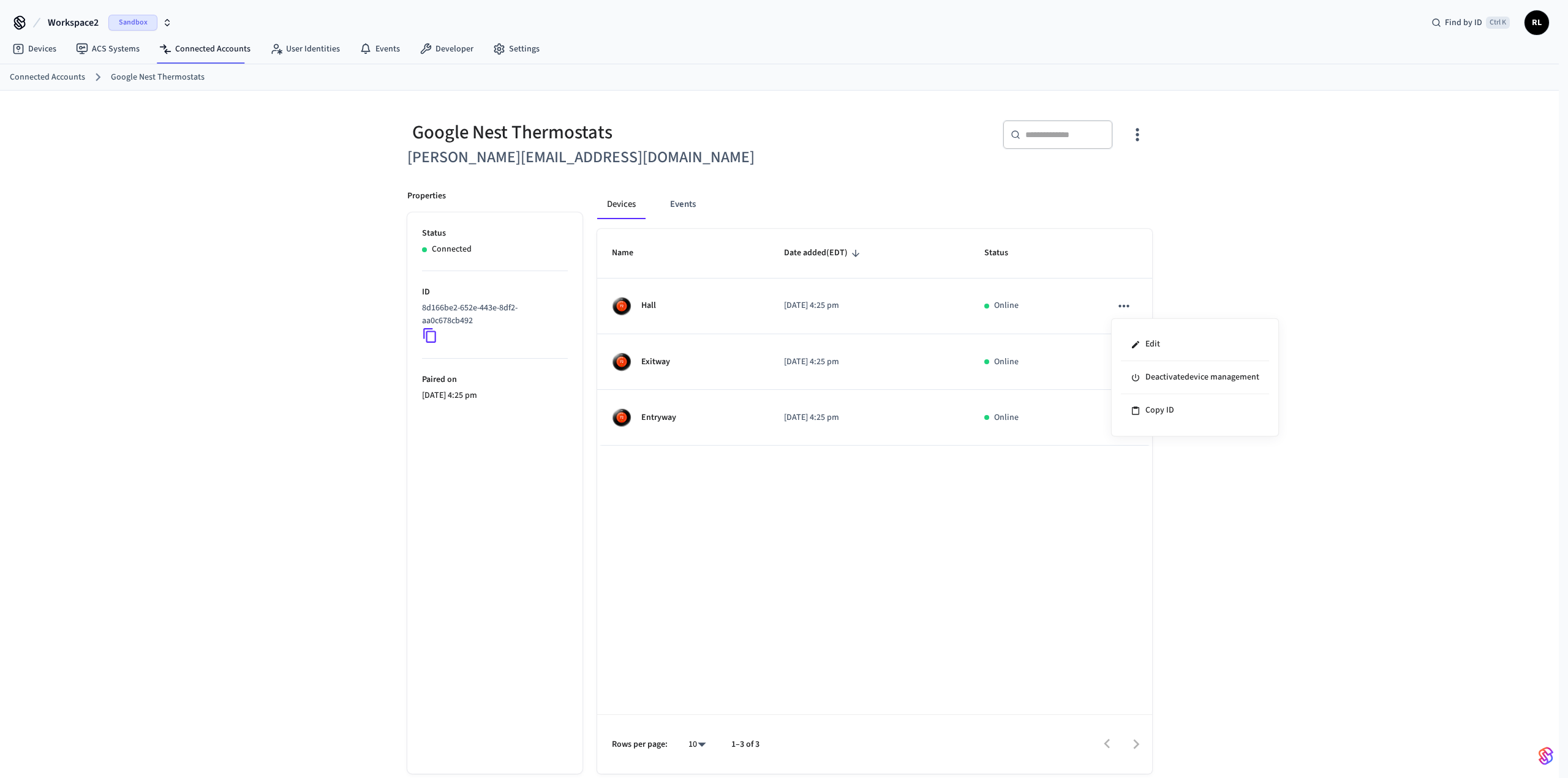
click at [1257, 287] on div at bounding box center [784, 389] width 1568 height 778
click at [698, 209] on button "Events" at bounding box center [682, 204] width 45 height 29
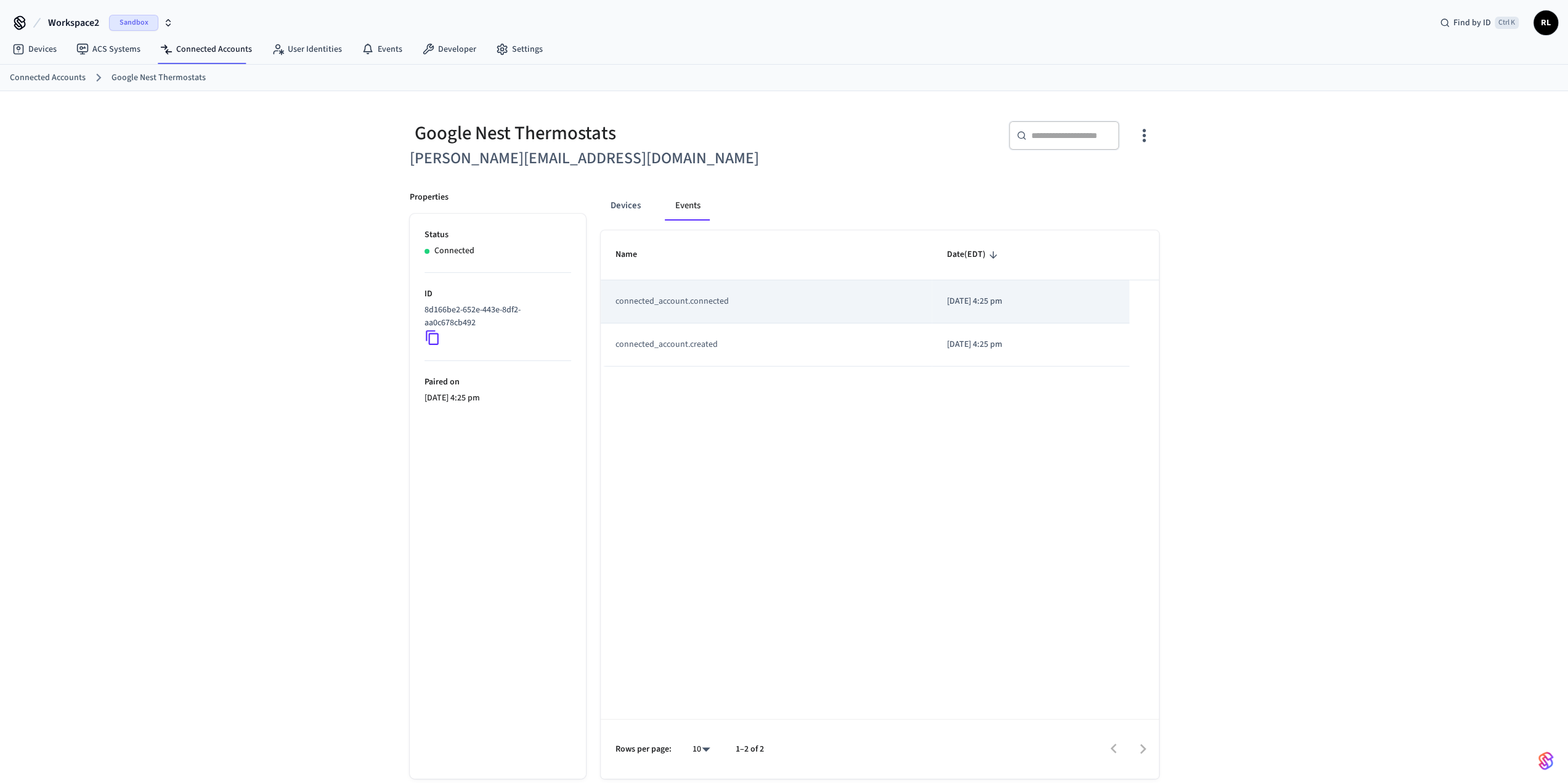
click at [774, 302] on td "connected_account.connected" at bounding box center [767, 302] width 332 height 43
click at [618, 297] on td "connected_account.connected" at bounding box center [767, 302] width 332 height 43
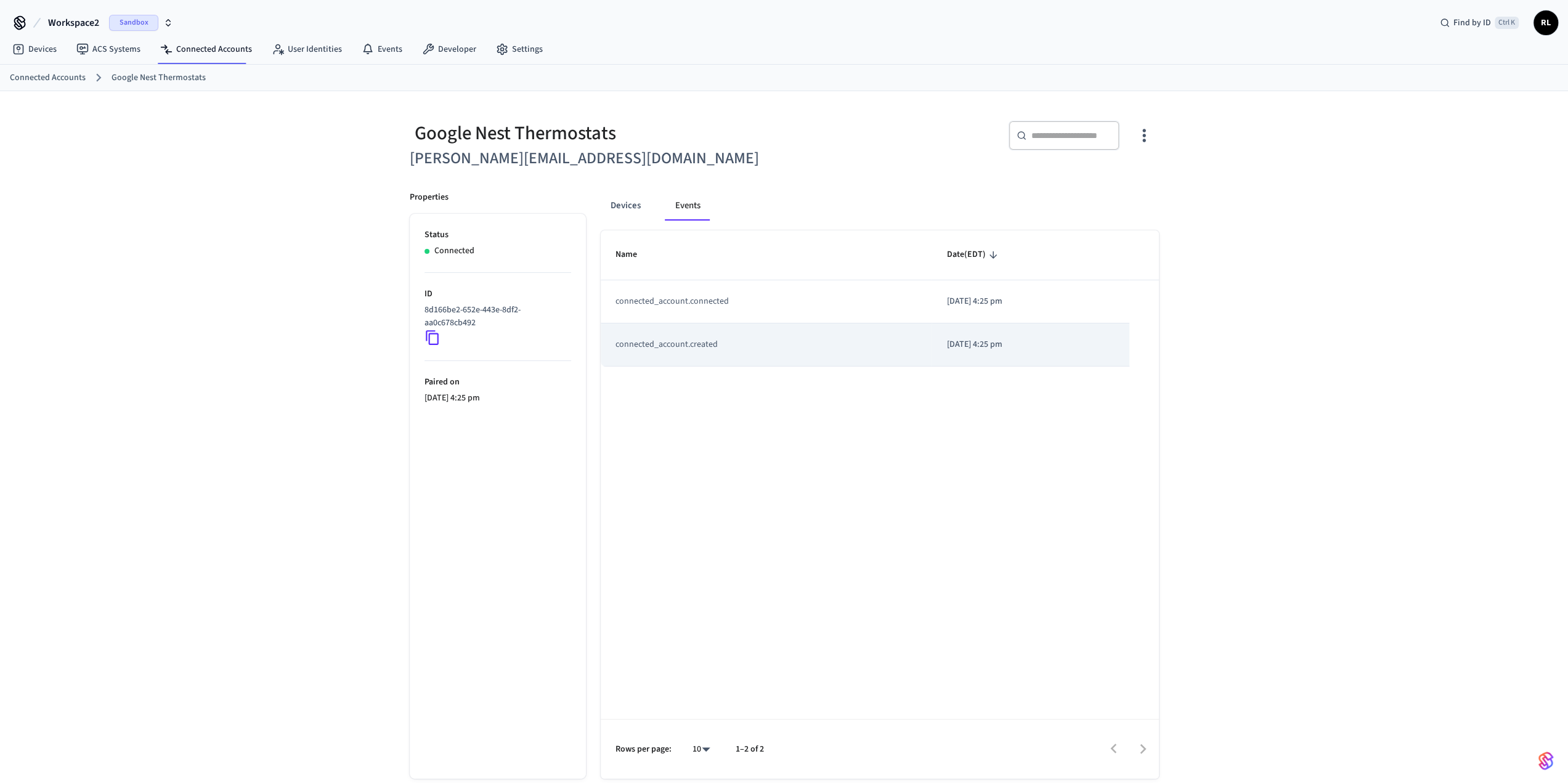
click at [682, 350] on td "connected_account.created" at bounding box center [767, 345] width 332 height 43
click at [624, 205] on button "Devices" at bounding box center [625, 205] width 50 height 29
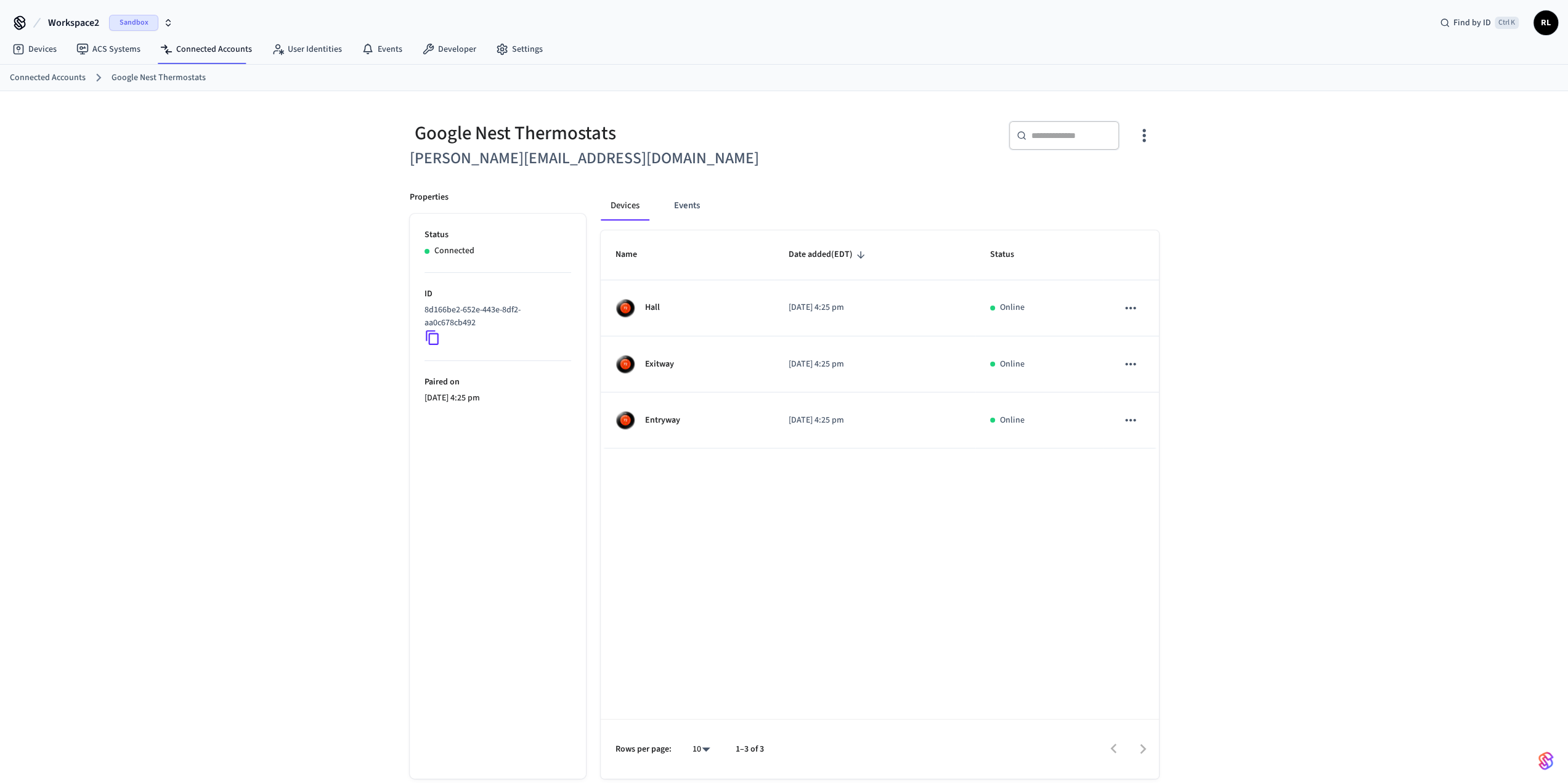
click at [1139, 132] on icon "button" at bounding box center [1143, 135] width 19 height 19
click at [1228, 207] on div at bounding box center [788, 391] width 1577 height 783
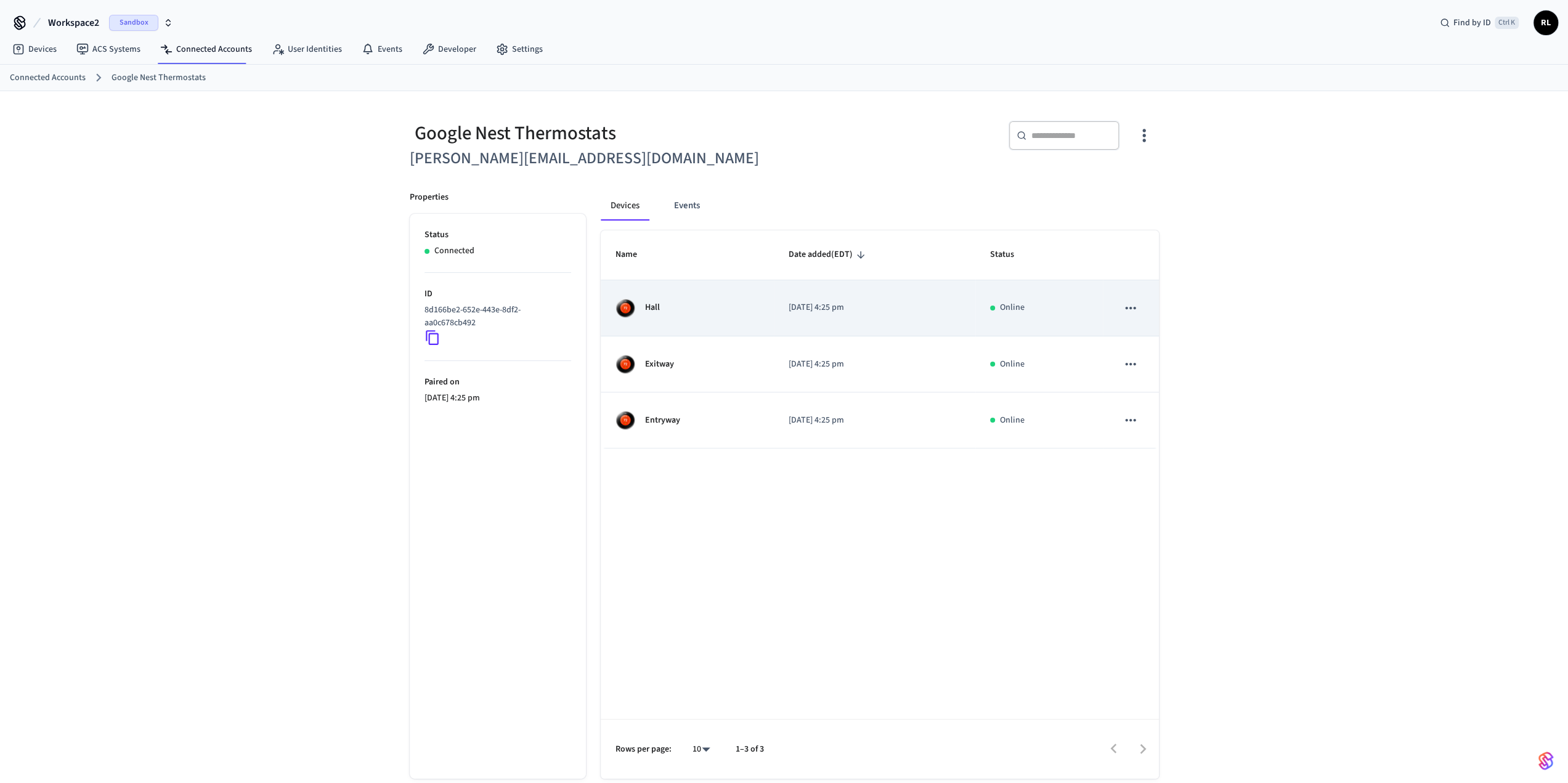
click at [702, 304] on div "Hall" at bounding box center [687, 308] width 143 height 20
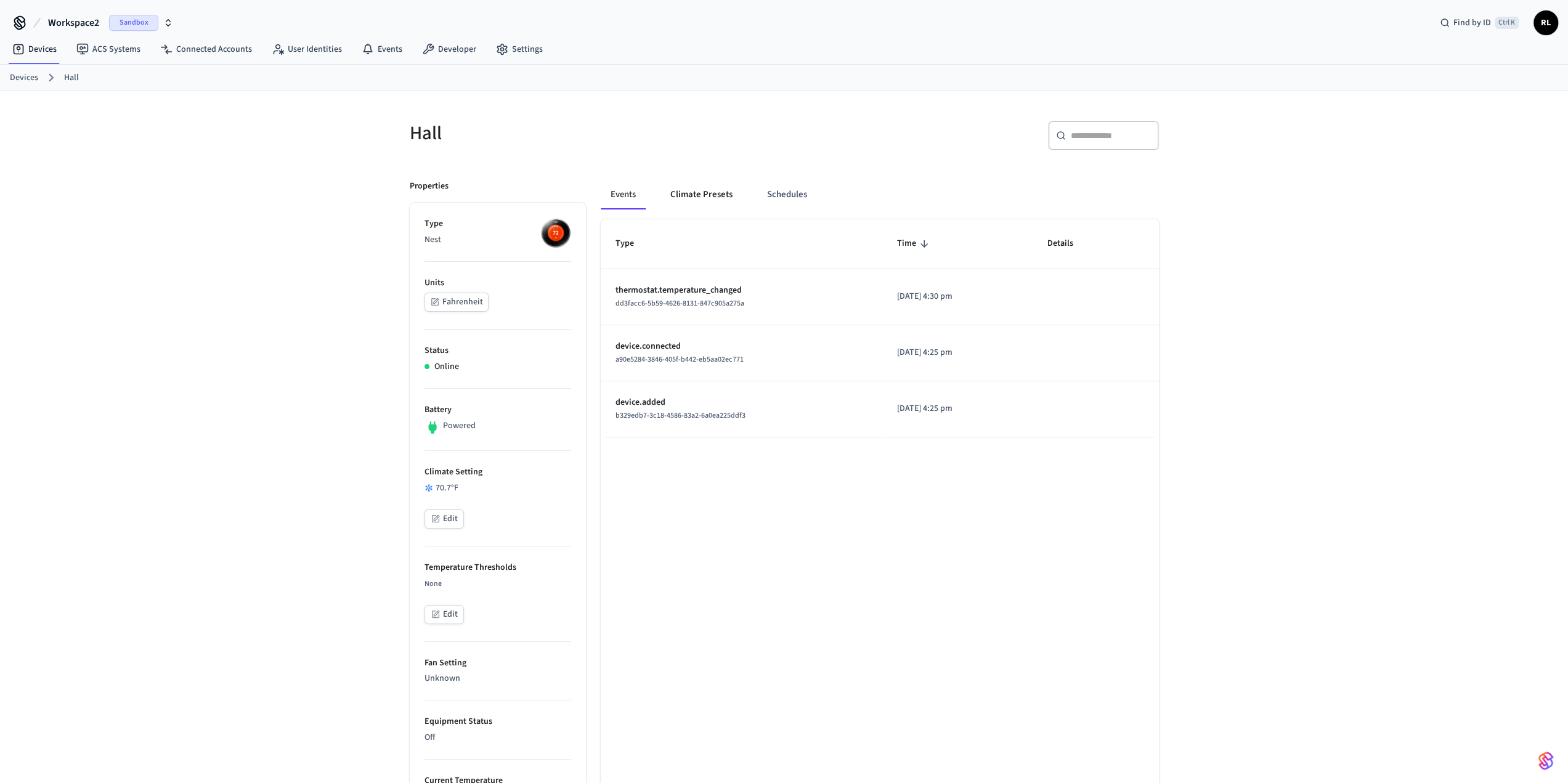
click at [698, 195] on button "Climate Presets" at bounding box center [701, 195] width 81 height 29
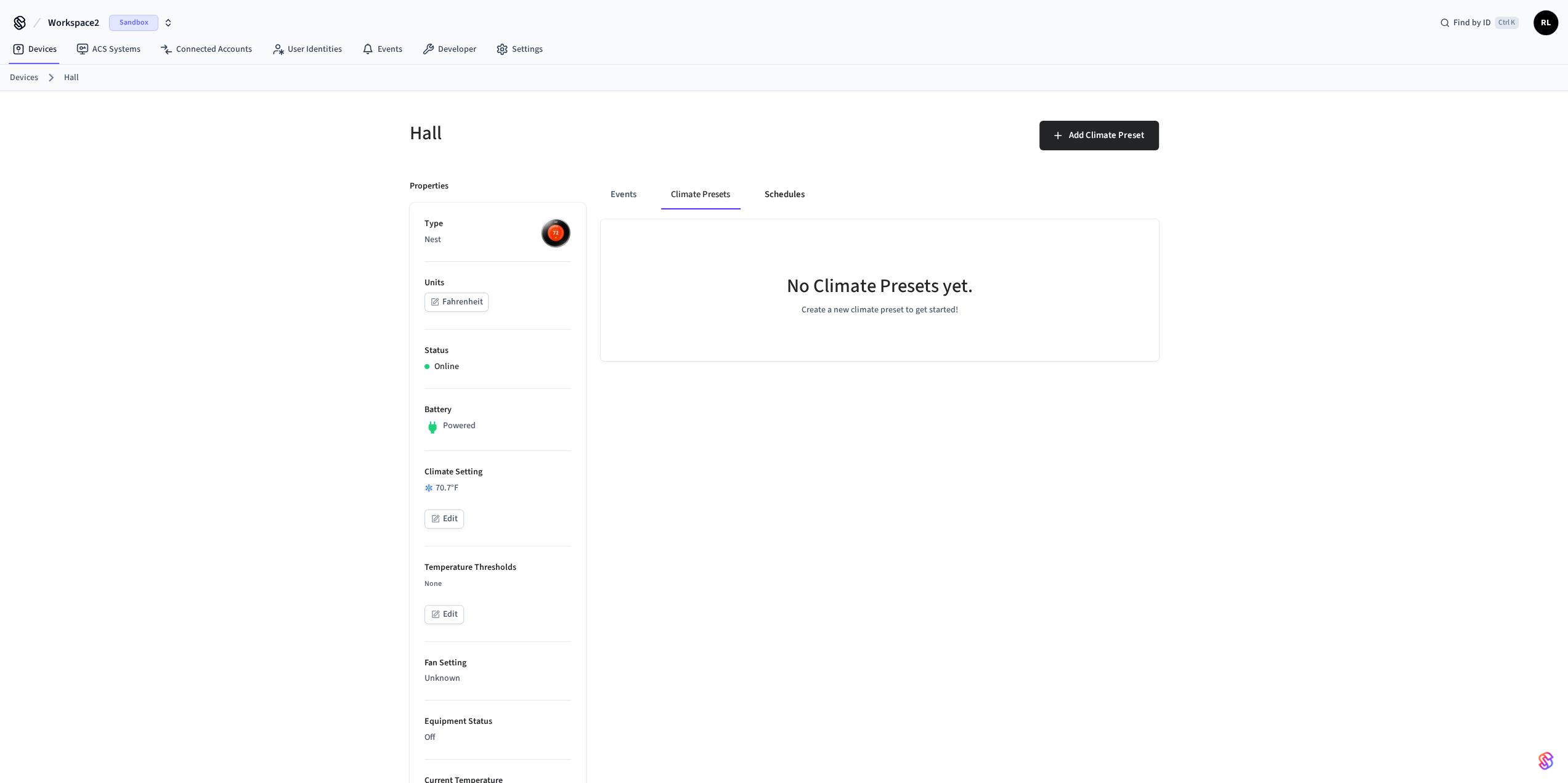
click at [773, 195] on button "Schedules" at bounding box center [784, 195] width 60 height 29
click at [624, 197] on button "Events" at bounding box center [623, 195] width 45 height 29
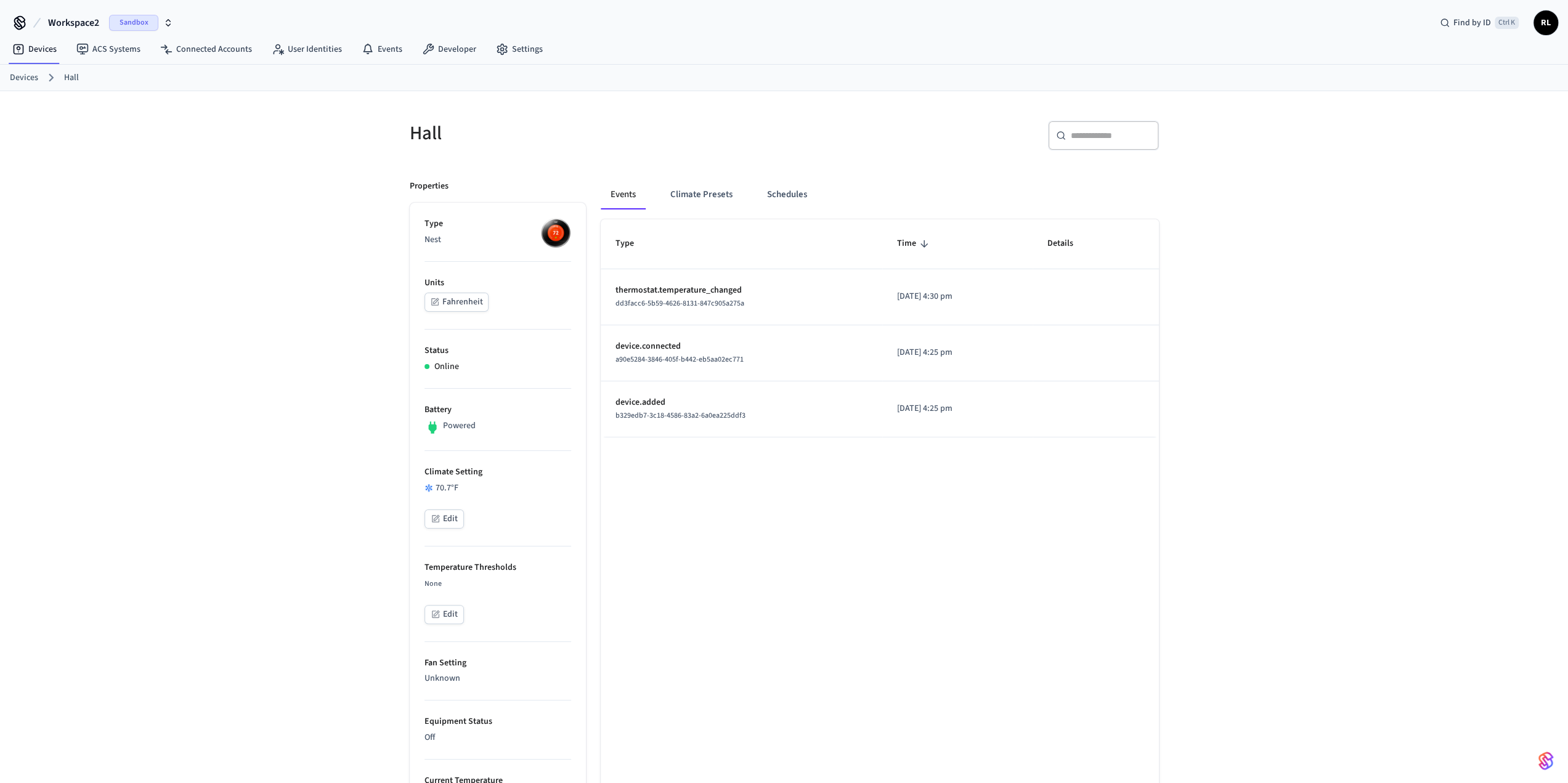
click at [21, 76] on link "Devices" at bounding box center [24, 78] width 28 height 13
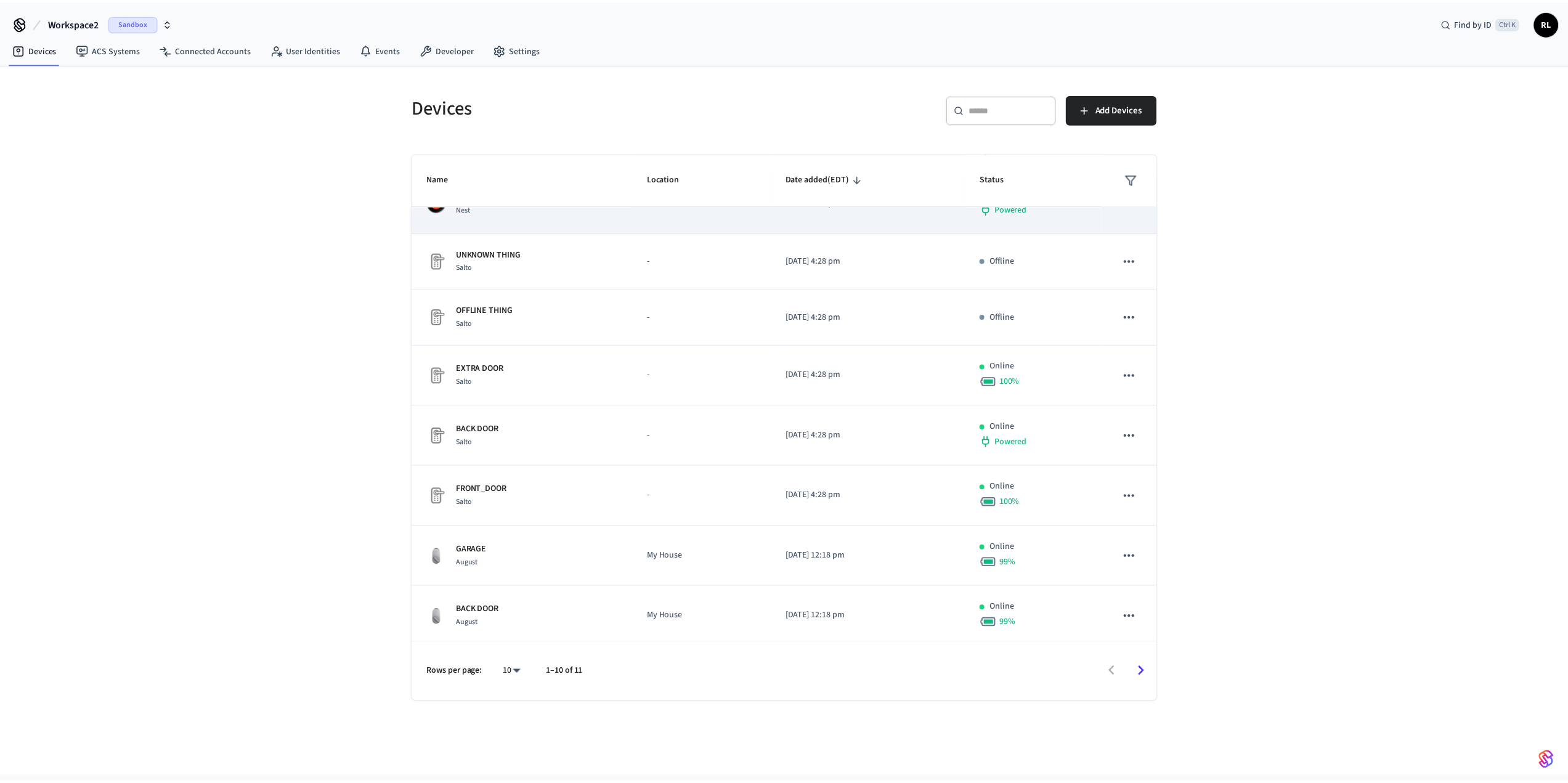
scroll to position [156, 0]
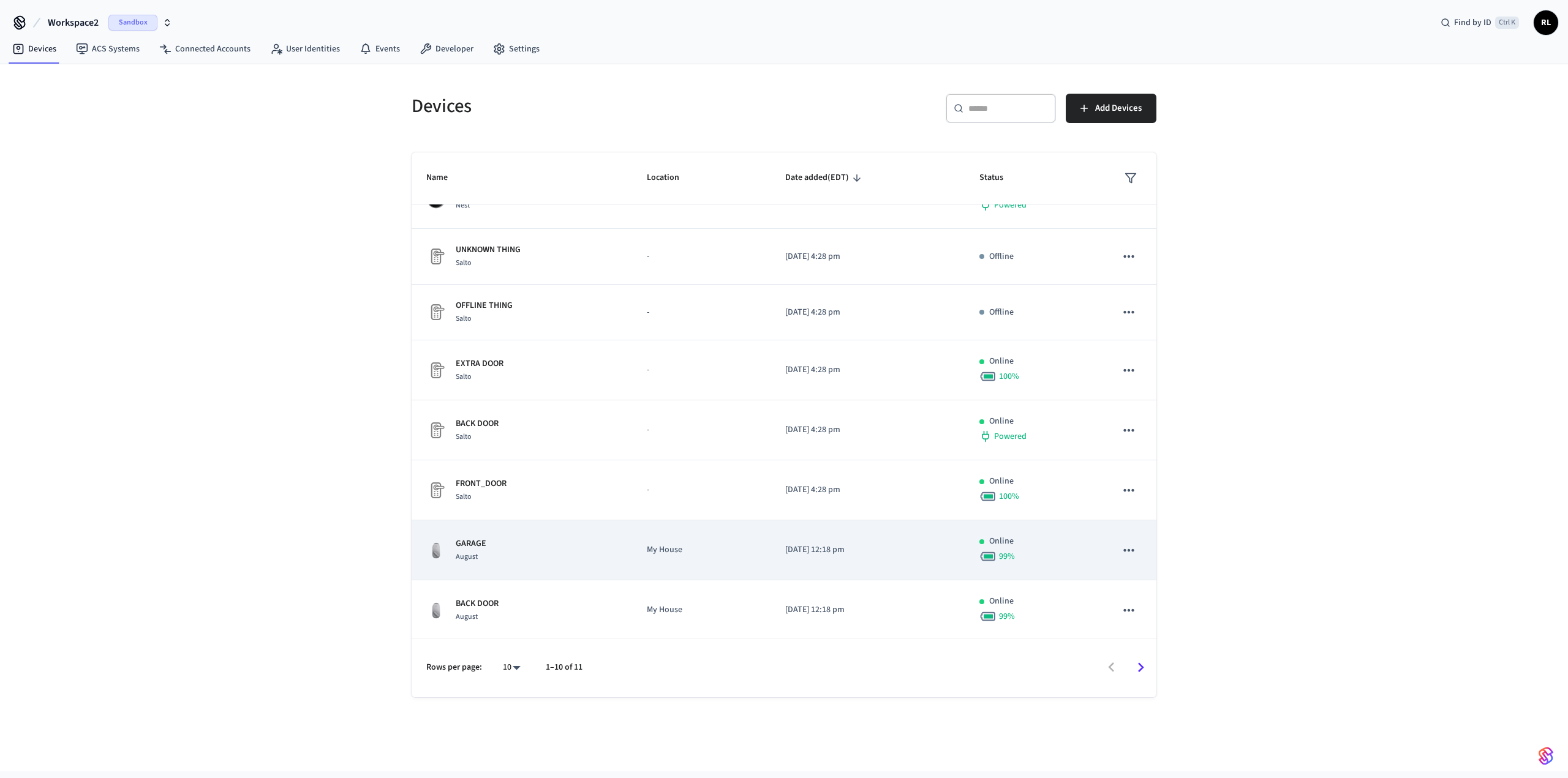
click at [558, 550] on div "GARAGE August" at bounding box center [522, 551] width 191 height 25
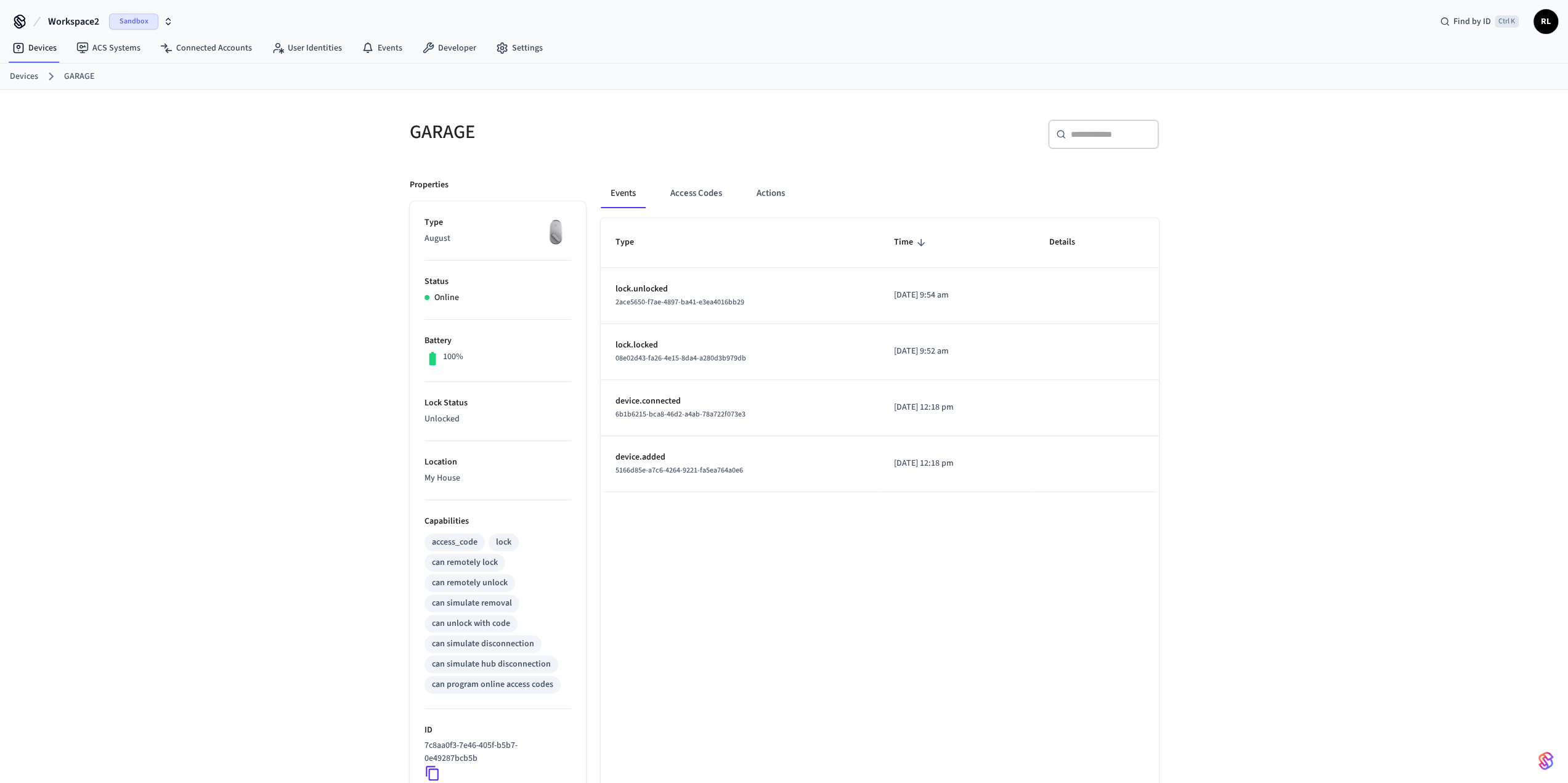
scroll to position [1, 0]
click at [233, 46] on link "Connected Accounts" at bounding box center [206, 48] width 112 height 23
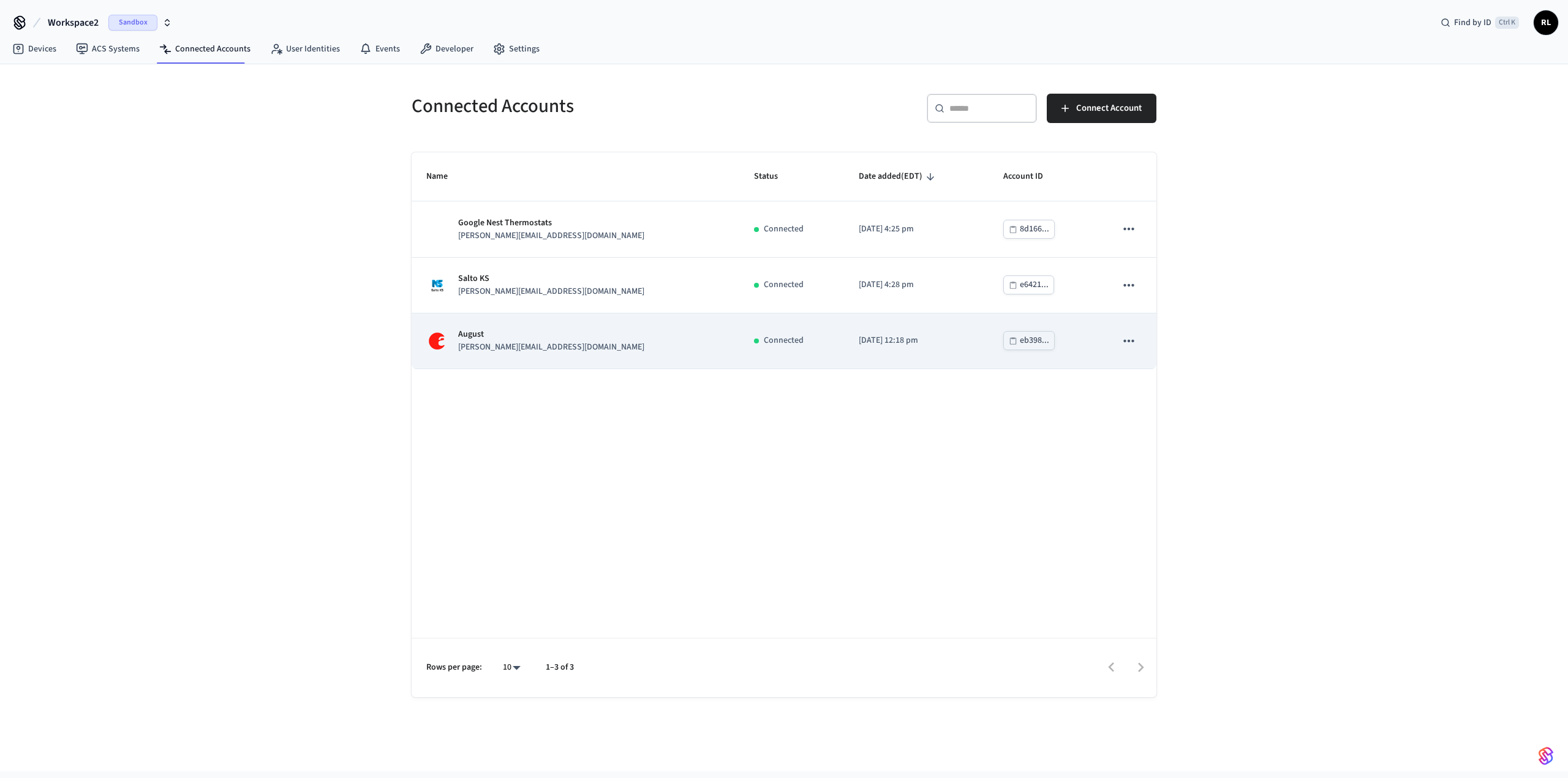
click at [553, 335] on div "[PERSON_NAME] [PERSON_NAME][EMAIL_ADDRESS][DOMAIN_NAME]" at bounding box center [576, 341] width 299 height 25
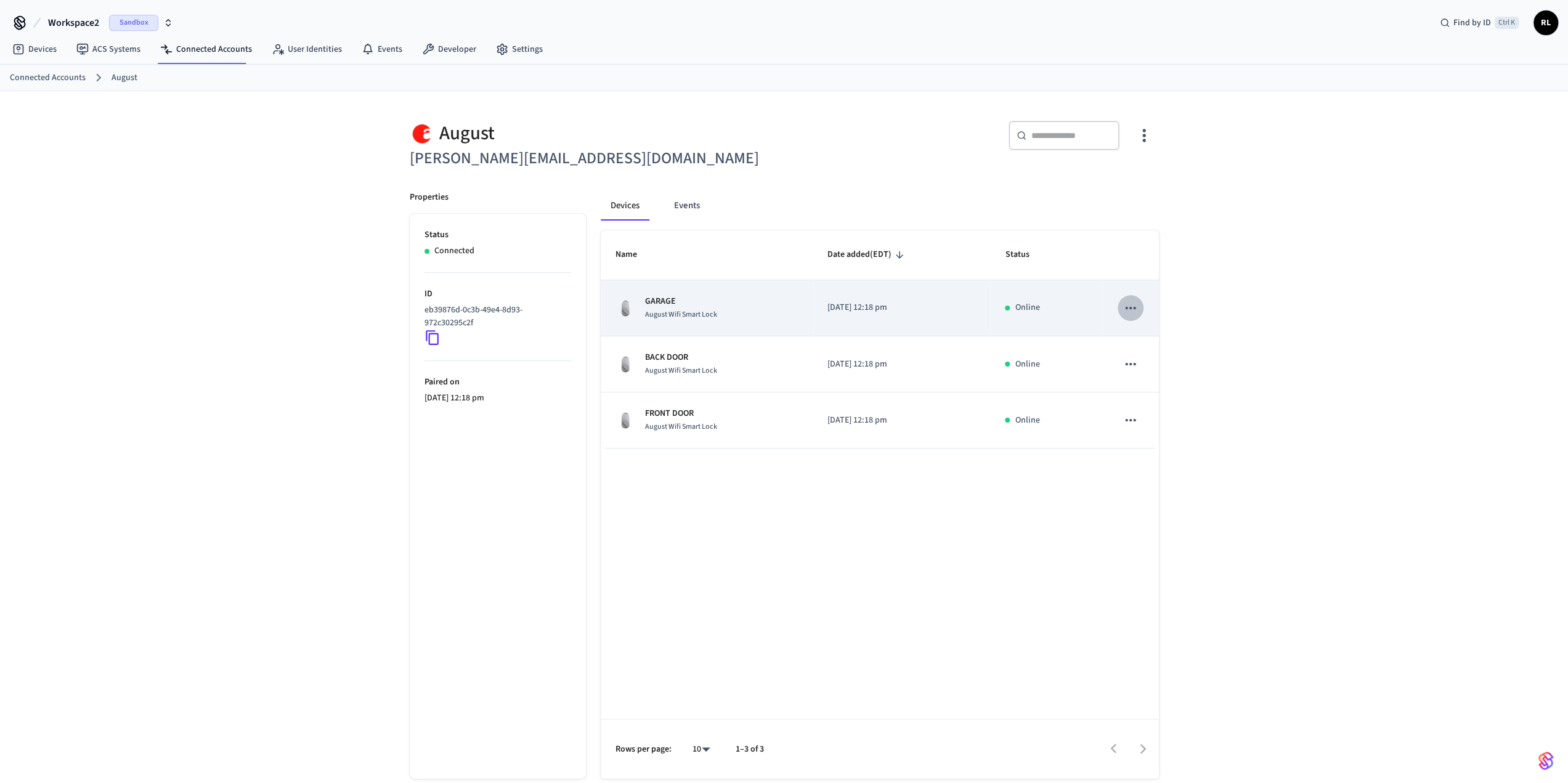
click at [1133, 308] on icon "sticky table" at bounding box center [1130, 308] width 16 height 16
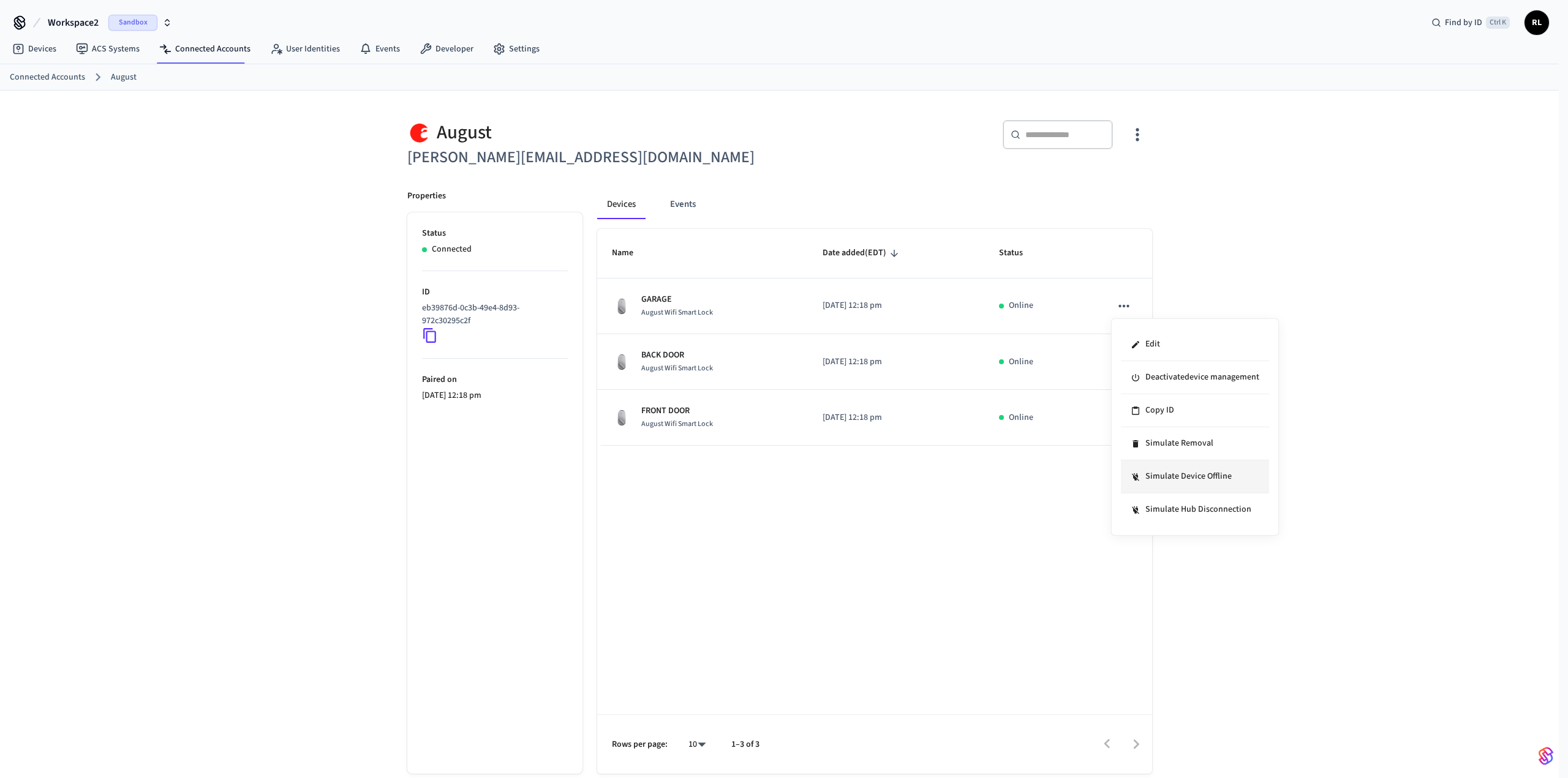
click at [1186, 473] on li "Simulate Device Offline" at bounding box center [1195, 477] width 148 height 33
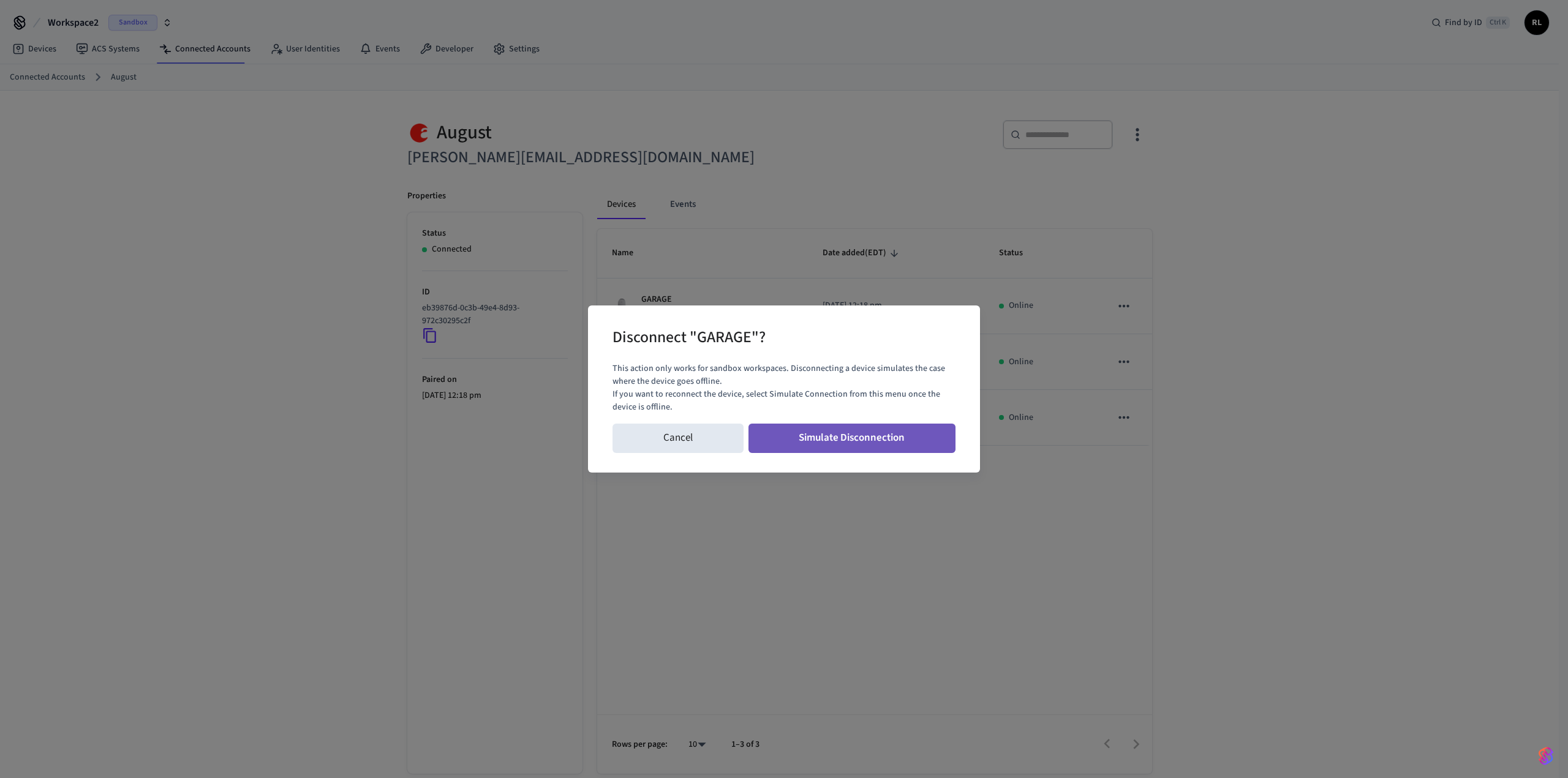
click at [886, 435] on button "Simulate Disconnection" at bounding box center [852, 438] width 208 height 29
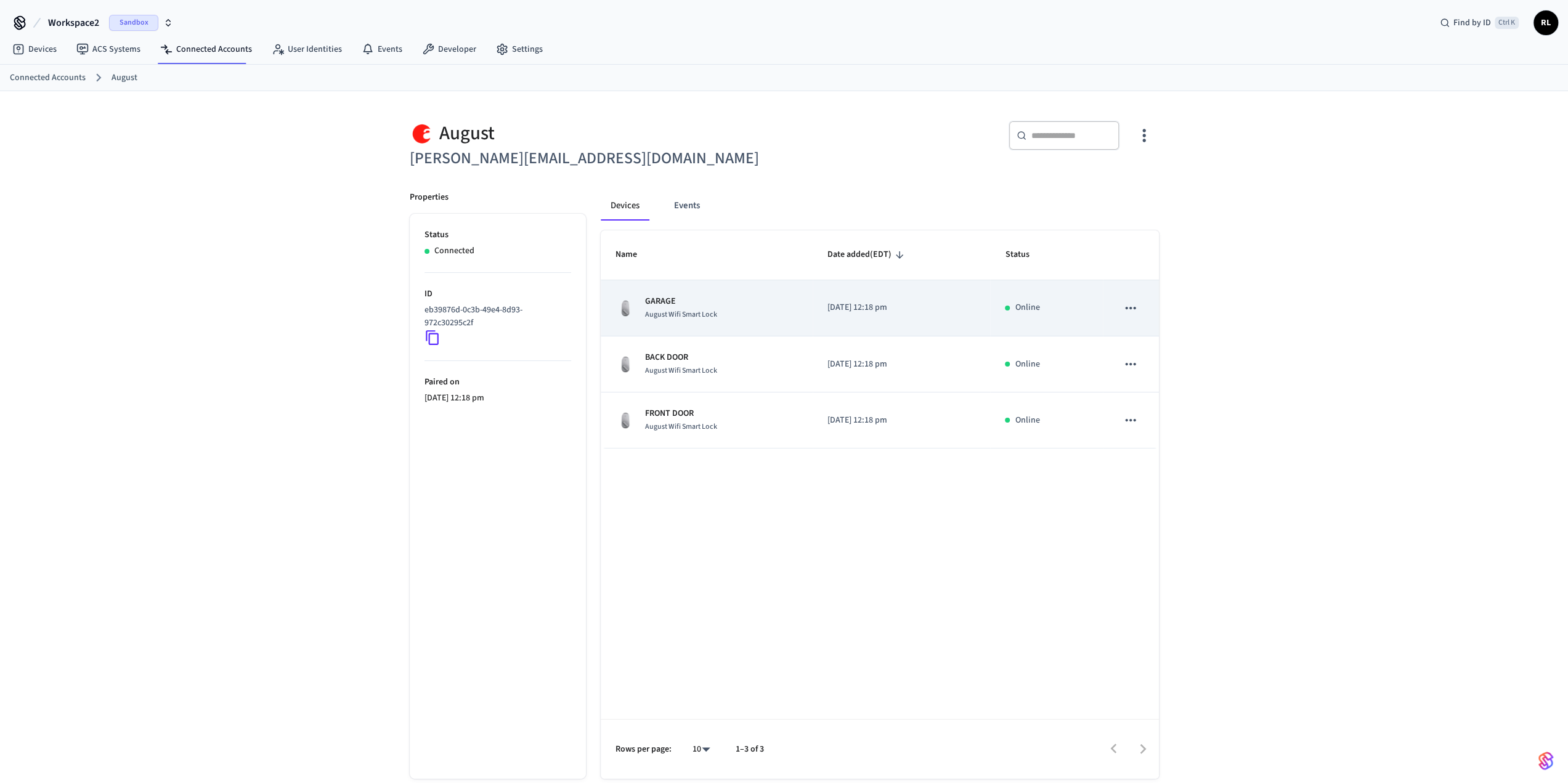
click at [1128, 316] on button "sticky table" at bounding box center [1130, 308] width 26 height 26
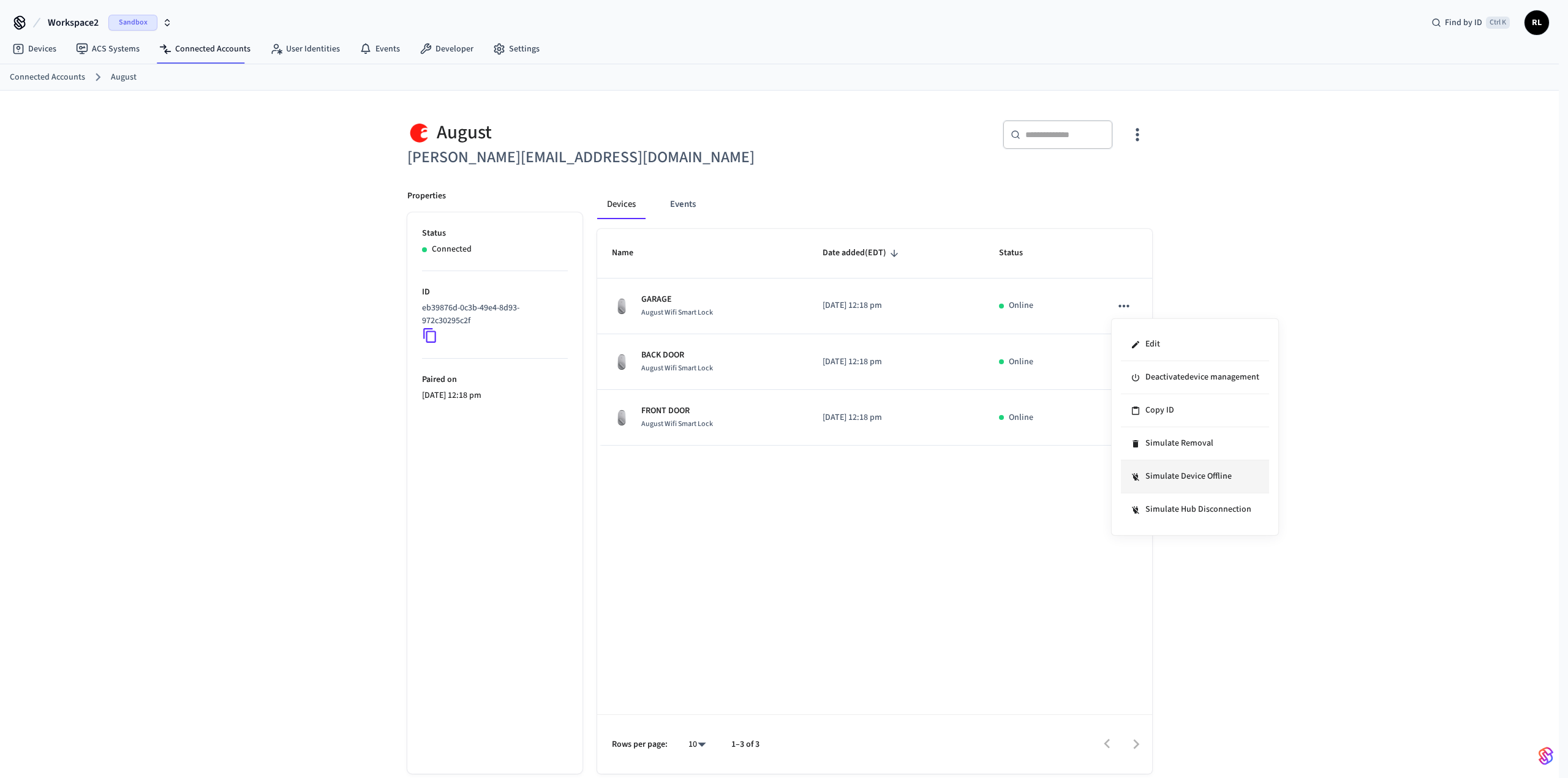
click at [1184, 474] on li "Simulate Device Offline" at bounding box center [1195, 477] width 148 height 33
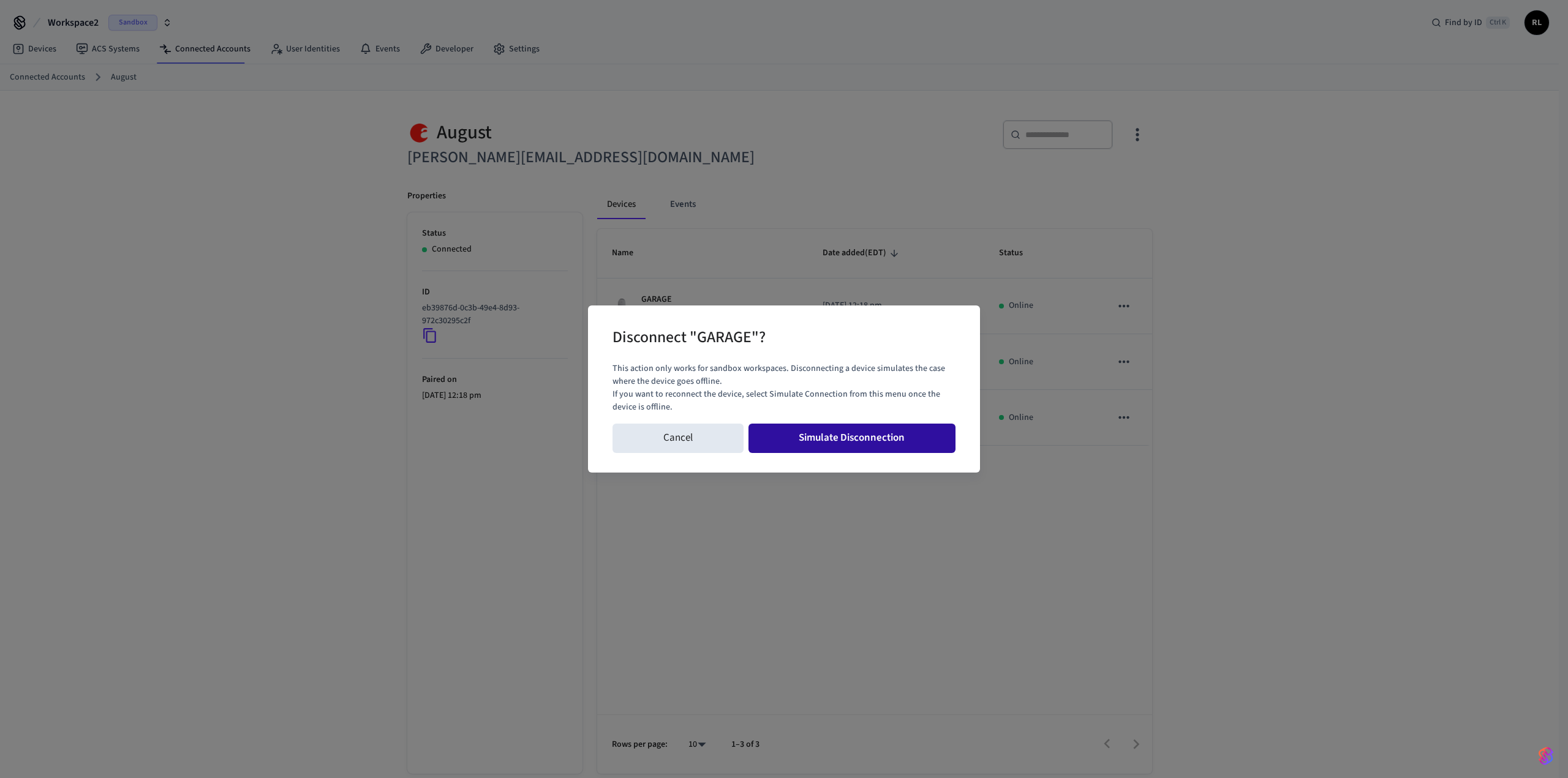
click at [829, 431] on button "Simulate Disconnection" at bounding box center [852, 438] width 208 height 29
